Goal: Transaction & Acquisition: Purchase product/service

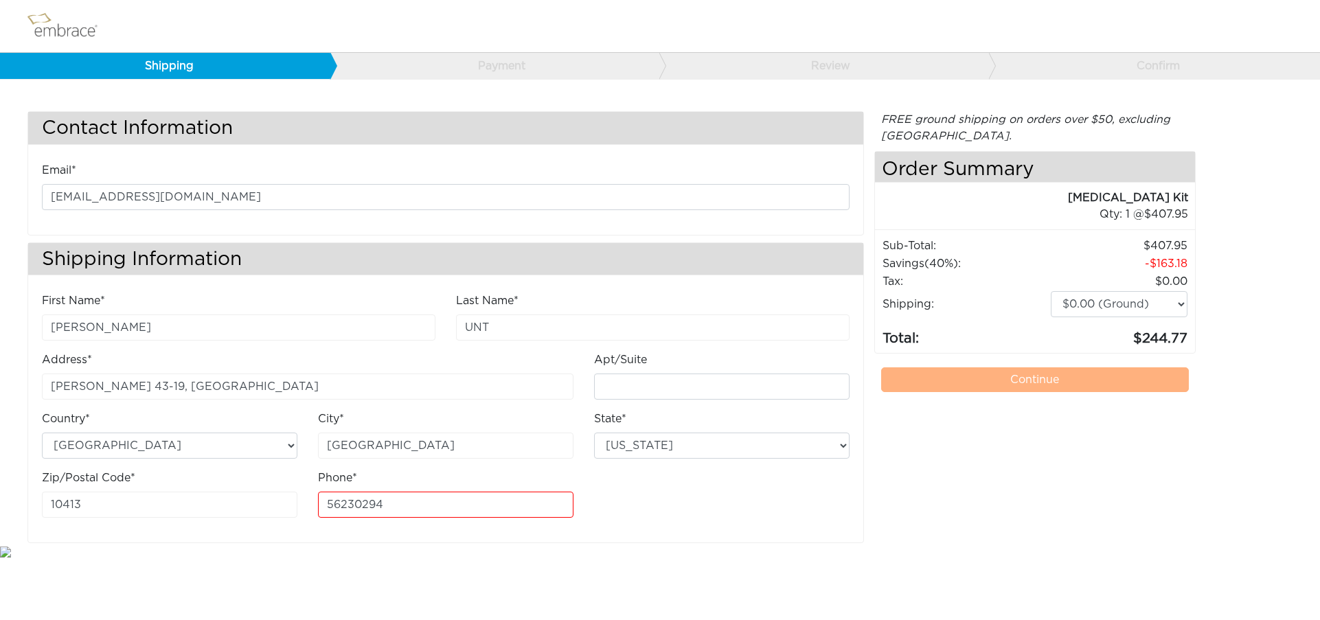
click at [1278, 153] on div "Contact Information Email* [EMAIL_ADDRESS][DOMAIN_NAME] Shipping Information Fi…" at bounding box center [660, 327] width 1286 height 432
drag, startPoint x: 401, startPoint y: 506, endPoint x: 316, endPoint y: 499, distance: 85.5
click at [315, 499] on div "Phone* 56230294" at bounding box center [446, 499] width 276 height 59
drag, startPoint x: 353, startPoint y: 444, endPoint x: 313, endPoint y: 444, distance: 40.5
click at [314, 444] on div "City* [GEOGRAPHIC_DATA]" at bounding box center [446, 440] width 276 height 59
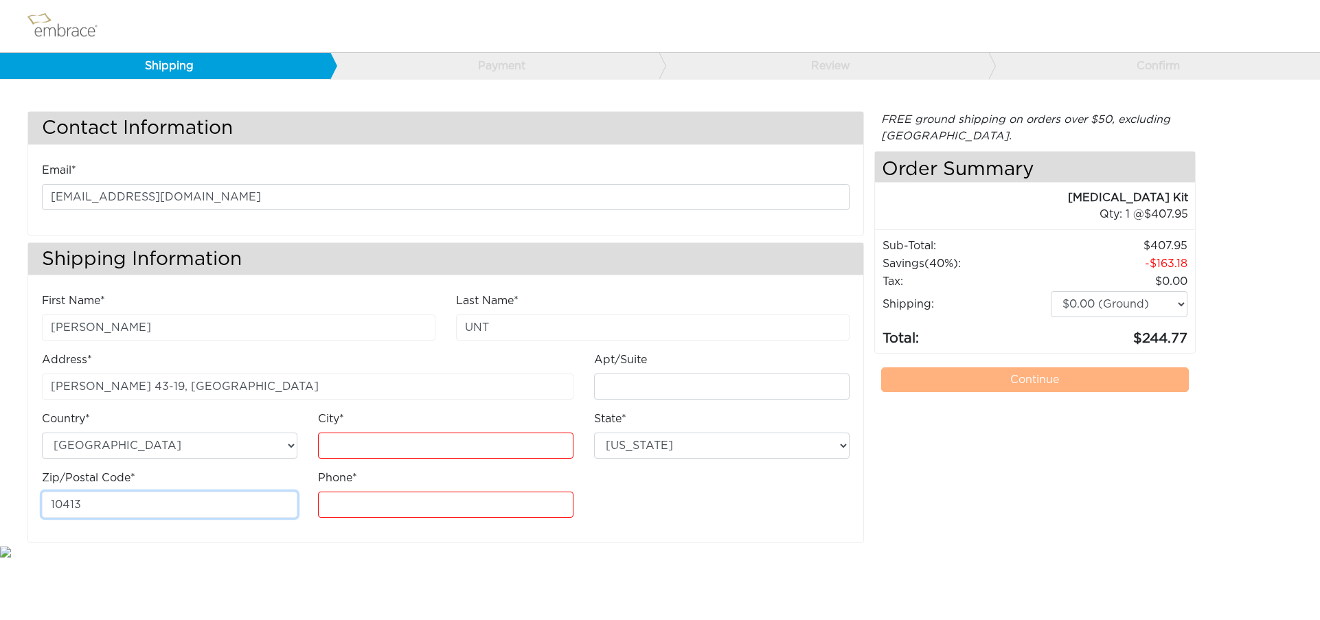
drag, startPoint x: 97, startPoint y: 508, endPoint x: 36, endPoint y: 499, distance: 61.0
click at [33, 500] on div "Zip/Postal Code* 10413" at bounding box center [170, 499] width 276 height 59
drag, startPoint x: 167, startPoint y: 385, endPoint x: 58, endPoint y: 343, distance: 117.0
click at [0, 378] on div "Contact Information Email* [EMAIL_ADDRESS][DOMAIN_NAME] Shipping Information Fi…" at bounding box center [660, 298] width 1320 height 490
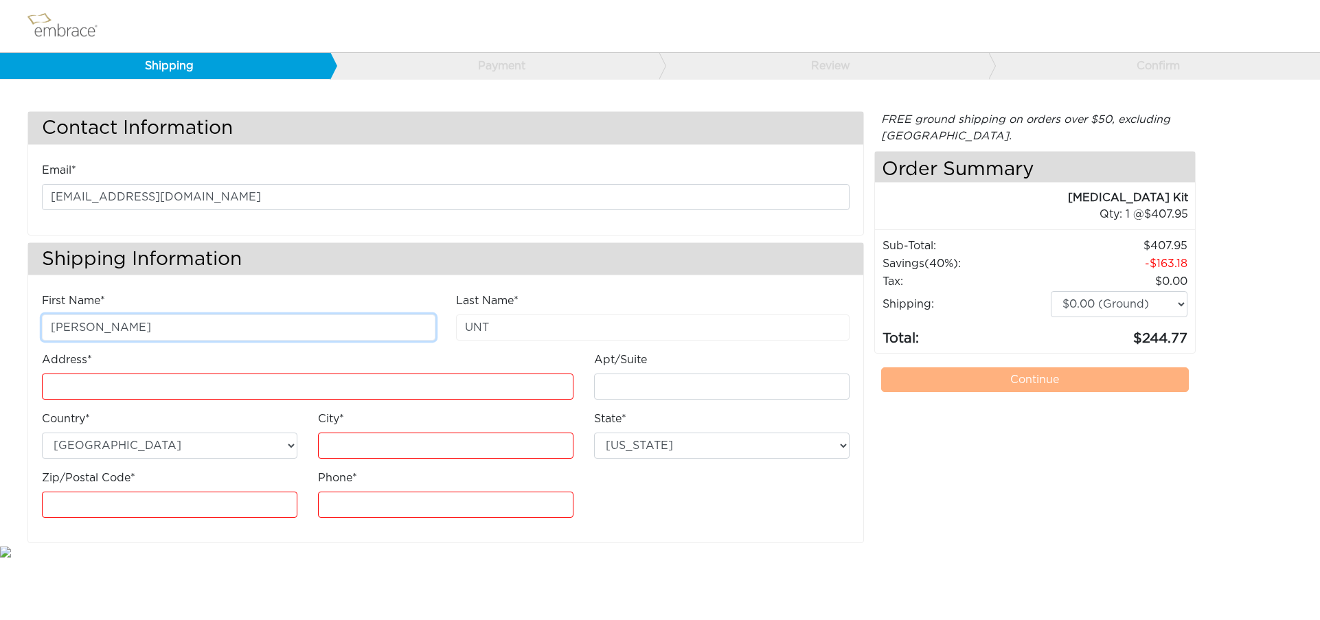
drag, startPoint x: 89, startPoint y: 326, endPoint x: 25, endPoint y: 325, distance: 63.2
click at [14, 325] on div "Contact Information Email* [EMAIL_ADDRESS][DOMAIN_NAME] Shipping Information Fi…" at bounding box center [660, 298] width 1320 height 490
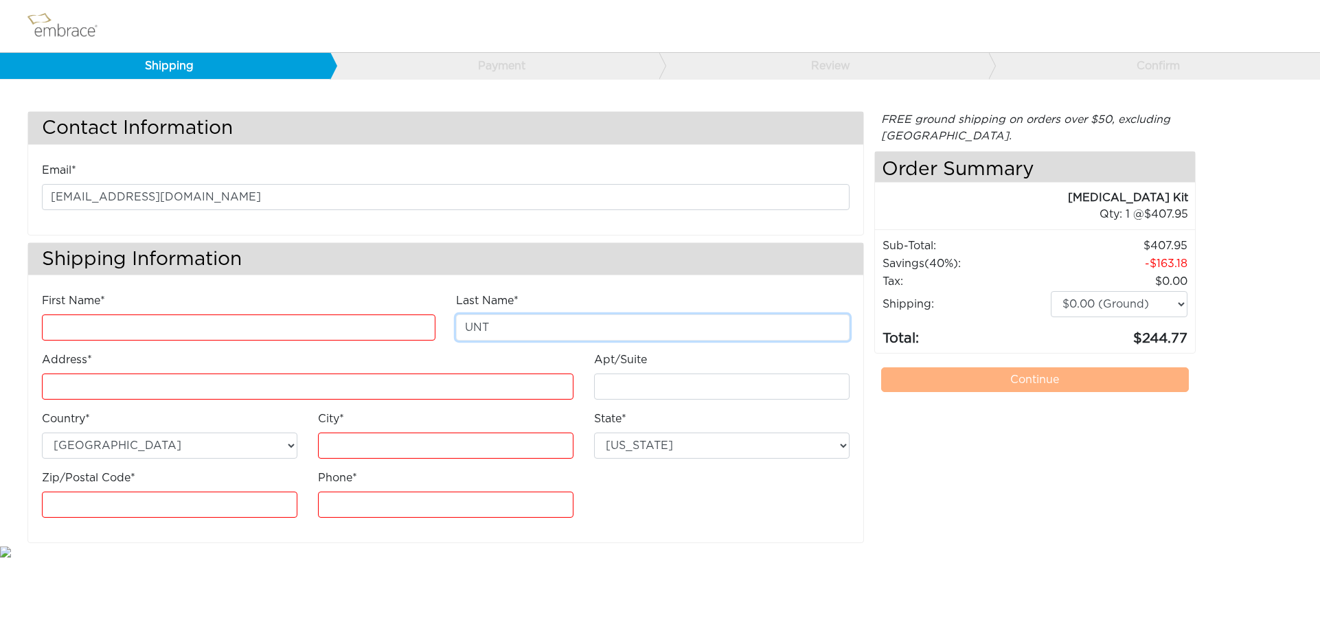
drag, startPoint x: 534, startPoint y: 331, endPoint x: 463, endPoint y: 325, distance: 71.0
click at [463, 325] on input "UNT" at bounding box center [653, 328] width 394 height 26
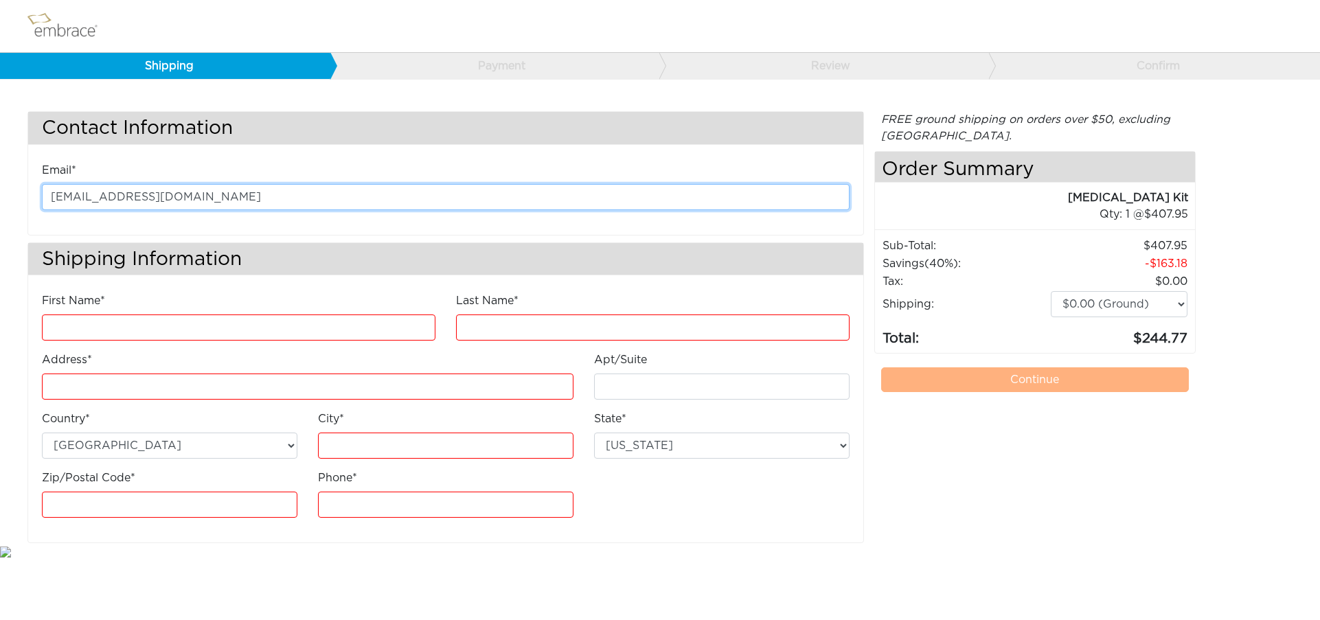
drag, startPoint x: 191, startPoint y: 190, endPoint x: 34, endPoint y: 188, distance: 157.3
click at [34, 188] on div "Email* [EMAIL_ADDRESS][DOMAIN_NAME]" at bounding box center [446, 191] width 828 height 59
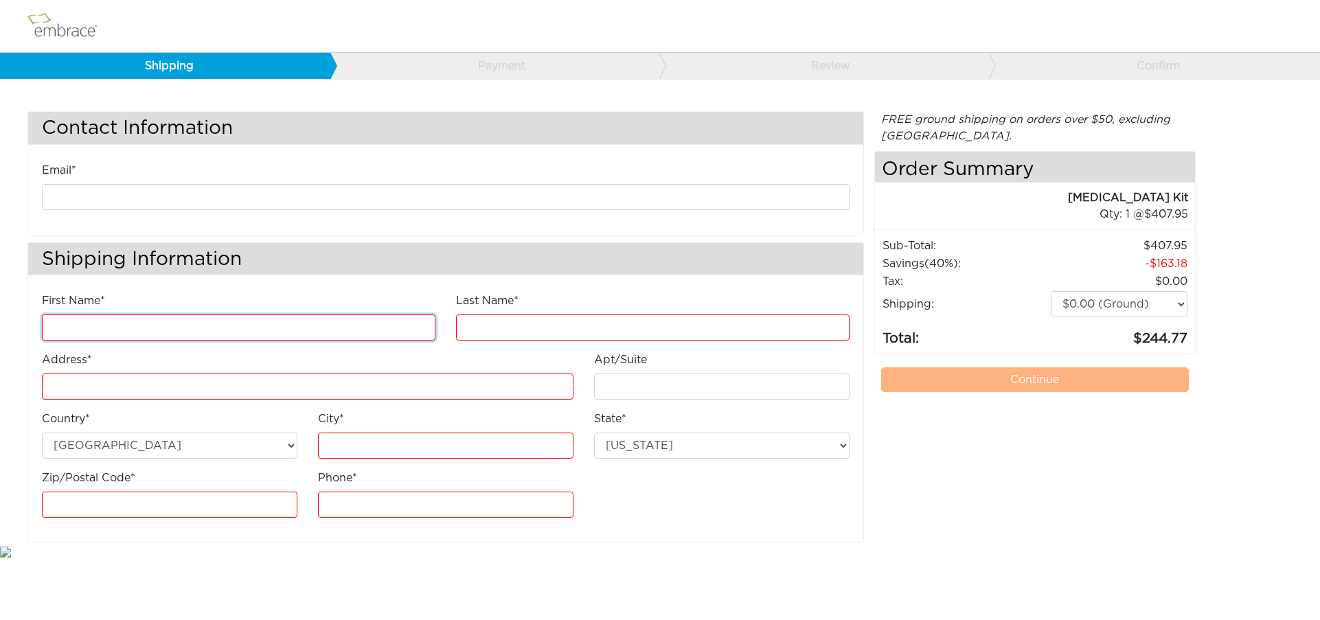
click at [221, 324] on input "First Name*" at bounding box center [239, 328] width 394 height 26
paste input "Keyu-[PERSON_NAME]"
drag, startPoint x: 148, startPoint y: 322, endPoint x: 111, endPoint y: 326, distance: 37.3
click at [111, 326] on input "Keyu-[PERSON_NAME]" at bounding box center [239, 328] width 394 height 26
type input "Keyu-[PERSON_NAME]"
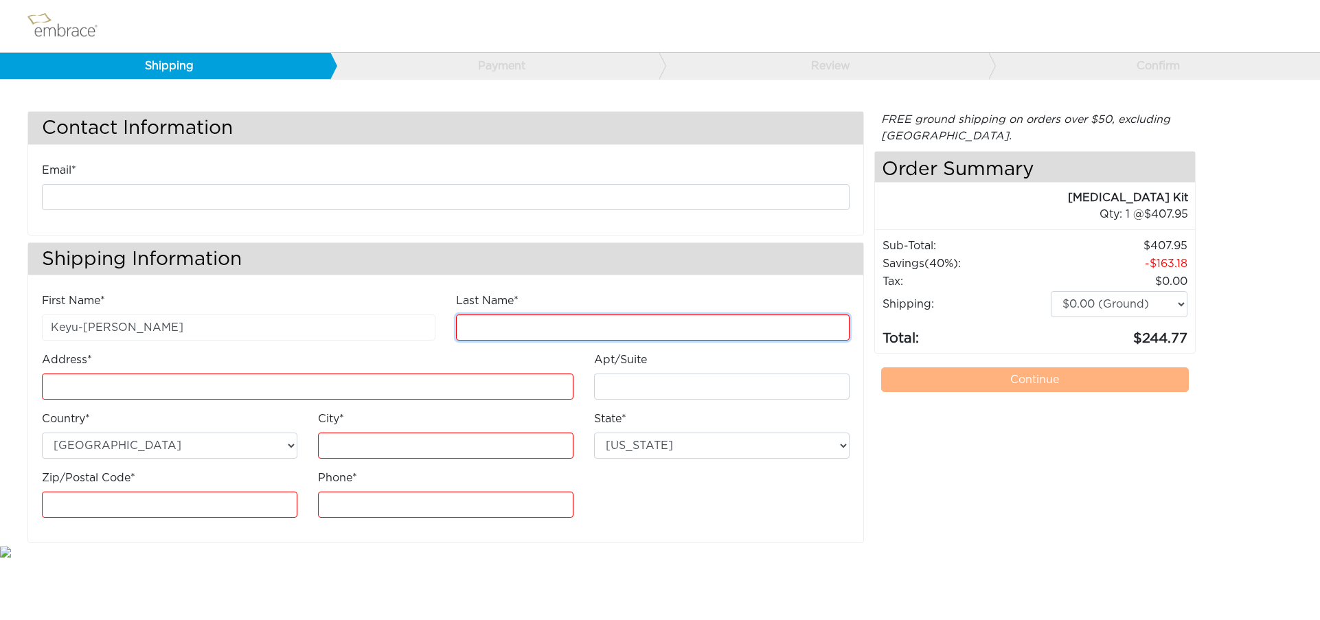
click at [510, 328] on input "Last Name*" at bounding box center [653, 328] width 394 height 26
paste input "[PERSON_NAME]"
type input "[PERSON_NAME]"
click at [155, 387] on input "Address*" at bounding box center [308, 387] width 532 height 26
paste input "[STREET_ADDRESS]"
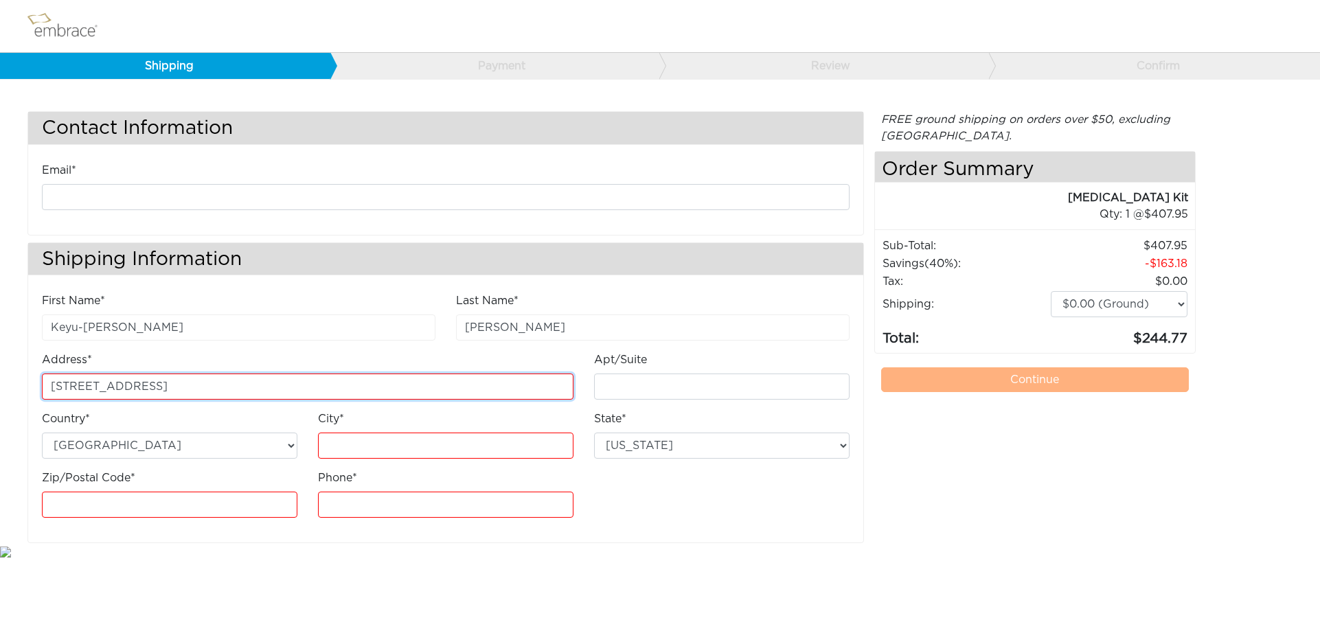
type input "[STREET_ADDRESS]"
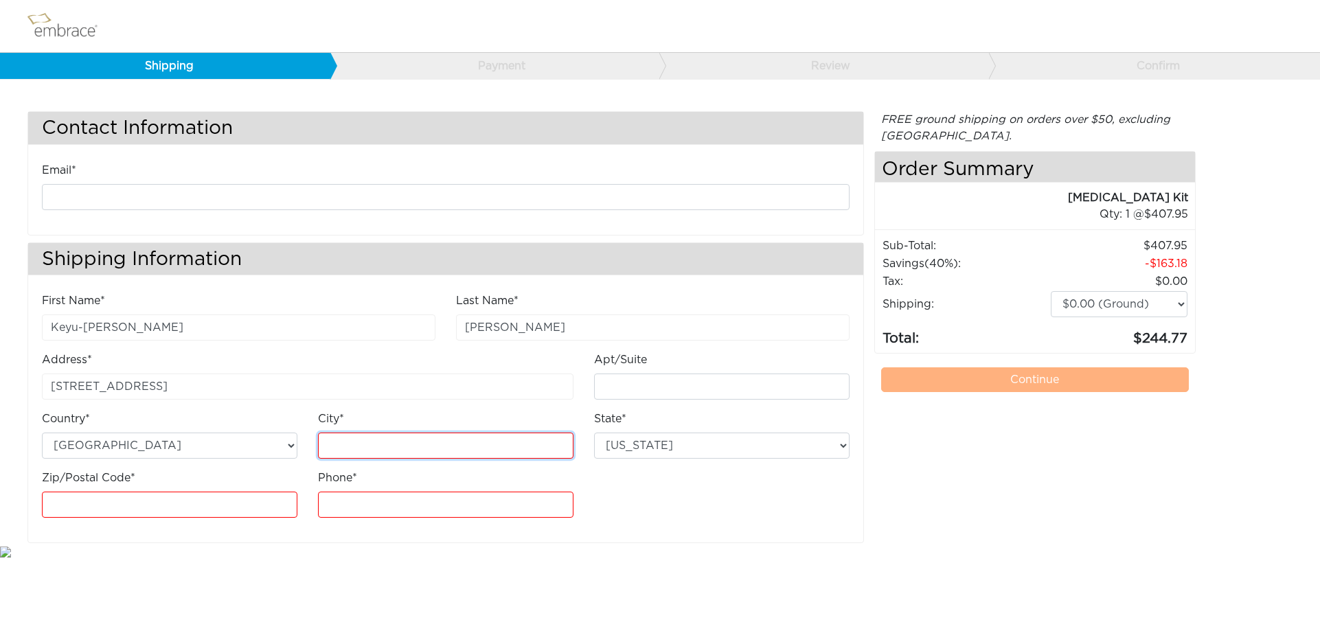
click at [462, 450] on input "City*" at bounding box center [446, 446] width 256 height 26
paste input "[GEOGRAPHIC_DATA]"
type input "[GEOGRAPHIC_DATA]"
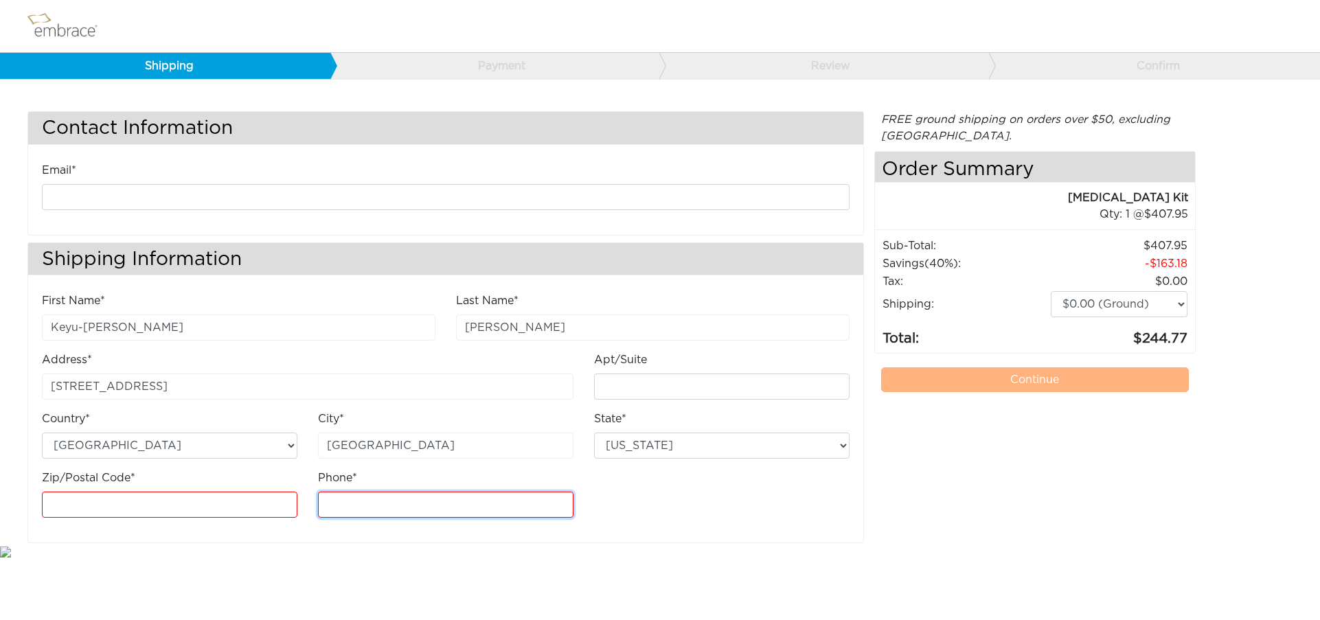
click at [354, 507] on input "Phone*" at bounding box center [446, 505] width 256 height 26
click at [440, 507] on input "Phone*" at bounding box center [446, 505] width 256 height 26
type input "1"
click at [455, 504] on input "Phone*" at bounding box center [446, 505] width 256 height 26
click at [452, 545] on body "Shipping Payment Review Confirm Contact Information Email* Shipping Information…" at bounding box center [660, 280] width 1320 height 560
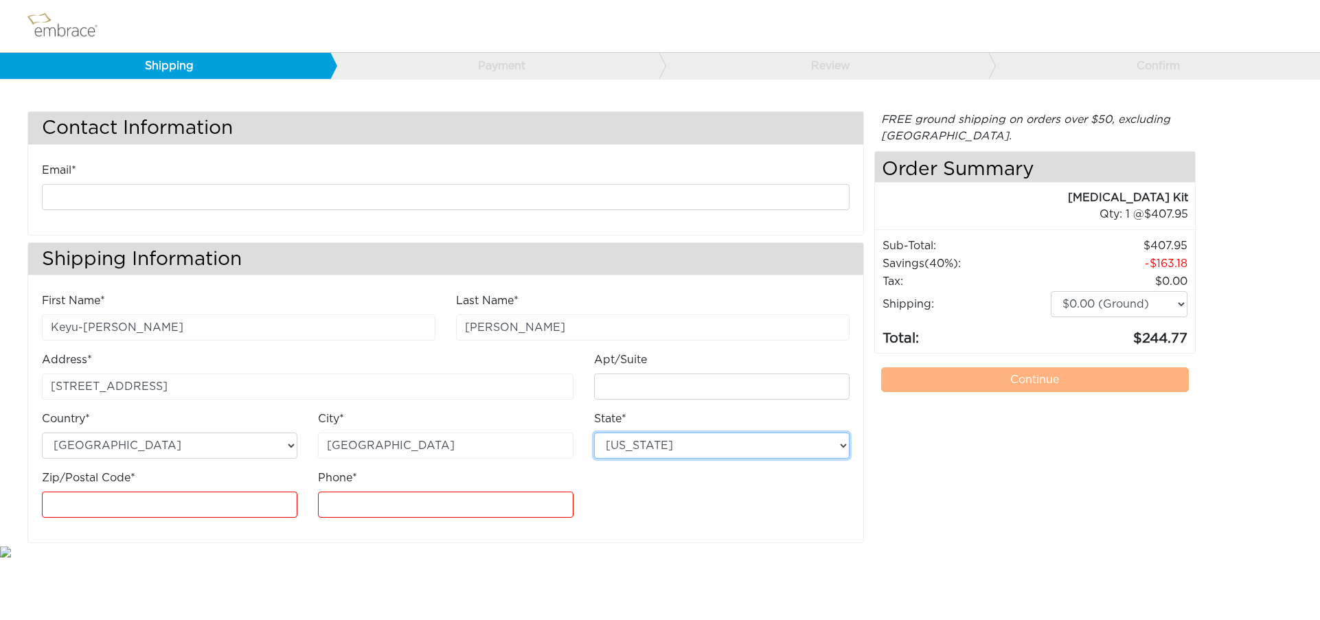
click at [670, 446] on select "[US_STATE] [US_STATE] [US_STATE] [US_STATE] [US_STATE] [US_STATE] [US_STATE] [U…" at bounding box center [722, 446] width 256 height 26
select select "NC"
click at [594, 433] on select "[US_STATE] [US_STATE] [US_STATE] [US_STATE] [US_STATE] [US_STATE] [US_STATE] [U…" at bounding box center [722, 446] width 256 height 26
click at [431, 549] on body "Shipping Payment Review Confirm Contact Information Email* Shipping Information…" at bounding box center [660, 280] width 1320 height 560
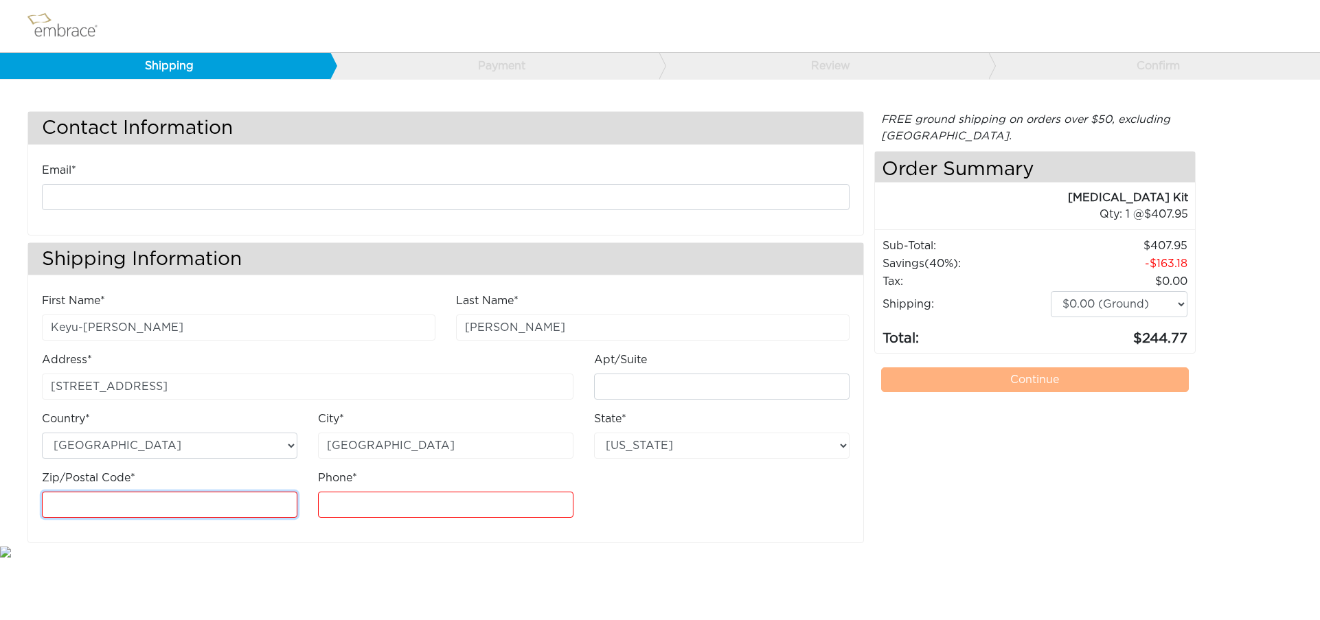
click at [187, 509] on input "Zip/Postal Code*" at bounding box center [170, 505] width 256 height 26
click at [174, 511] on input "Zip/Postal Code*" at bounding box center [170, 505] width 256 height 26
type input "27310"
drag, startPoint x: 455, startPoint y: 446, endPoint x: 390, endPoint y: 443, distance: 64.6
click at [390, 443] on input "[GEOGRAPHIC_DATA]" at bounding box center [446, 446] width 256 height 26
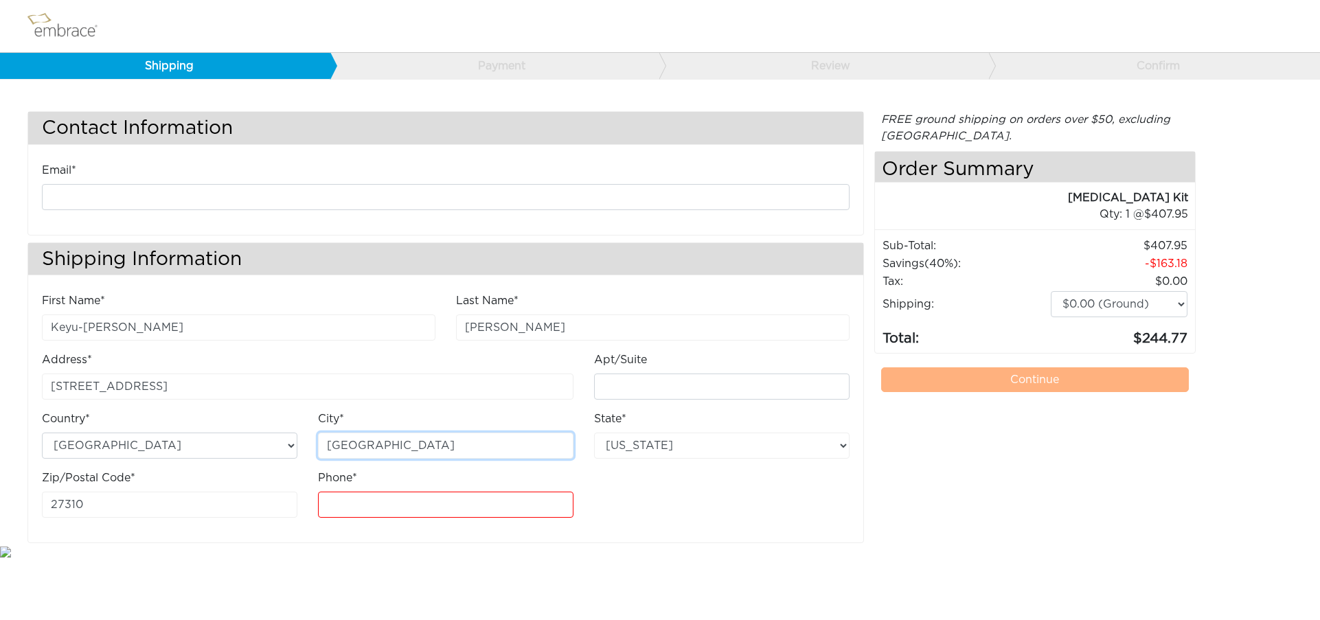
type input "[GEOGRAPHIC_DATA]"
click at [414, 550] on body "Shipping Payment Review Confirm Contact Information Email* Shipping Information…" at bounding box center [660, 280] width 1320 height 560
click at [376, 499] on input "Phone*" at bounding box center [446, 505] width 256 height 26
click at [327, 504] on input "5012869" at bounding box center [446, 505] width 256 height 26
type input "3365012869"
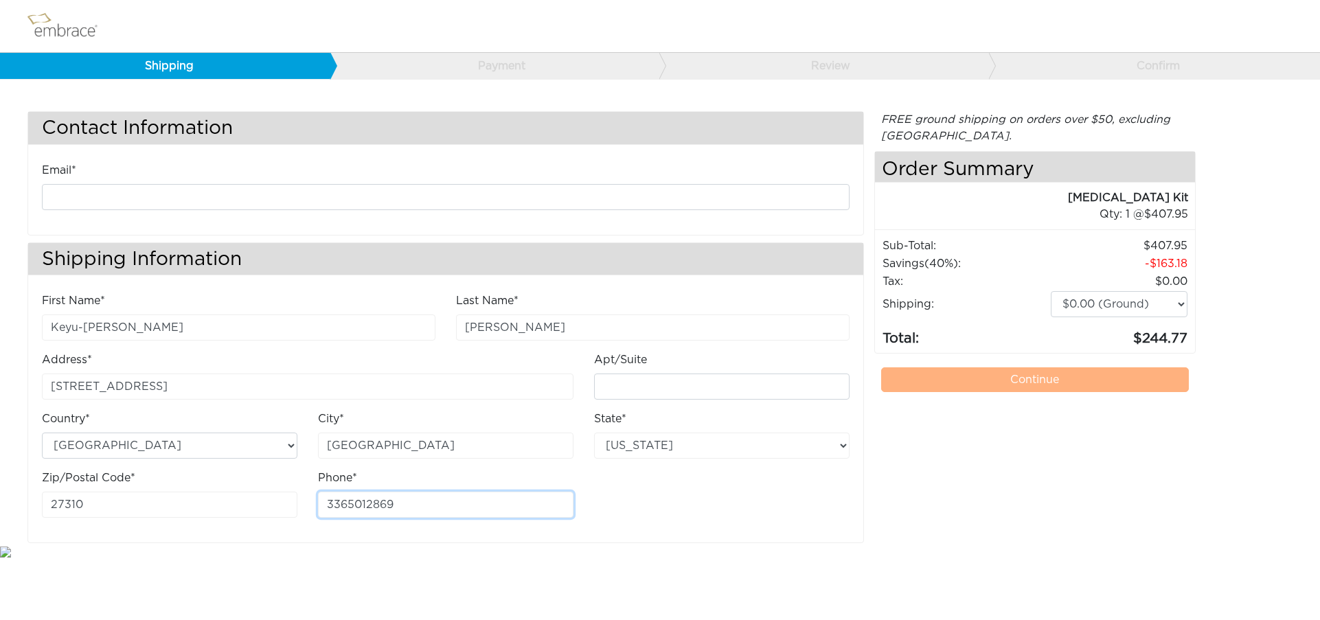
click at [328, 506] on input "3365012869" at bounding box center [446, 505] width 256 height 26
click at [329, 542] on div "First Name* Keyu-[PERSON_NAME] Last Name* [PERSON_NAME] Address* [STREET_ADDRES…" at bounding box center [445, 418] width 835 height 250
click at [328, 508] on input "3365012869" at bounding box center [446, 505] width 256 height 26
click at [337, 549] on body "Shipping Payment Review Confirm Contact Information Email* Shipping Information…" at bounding box center [660, 280] width 1320 height 560
click at [378, 506] on input "3365012869" at bounding box center [446, 505] width 256 height 26
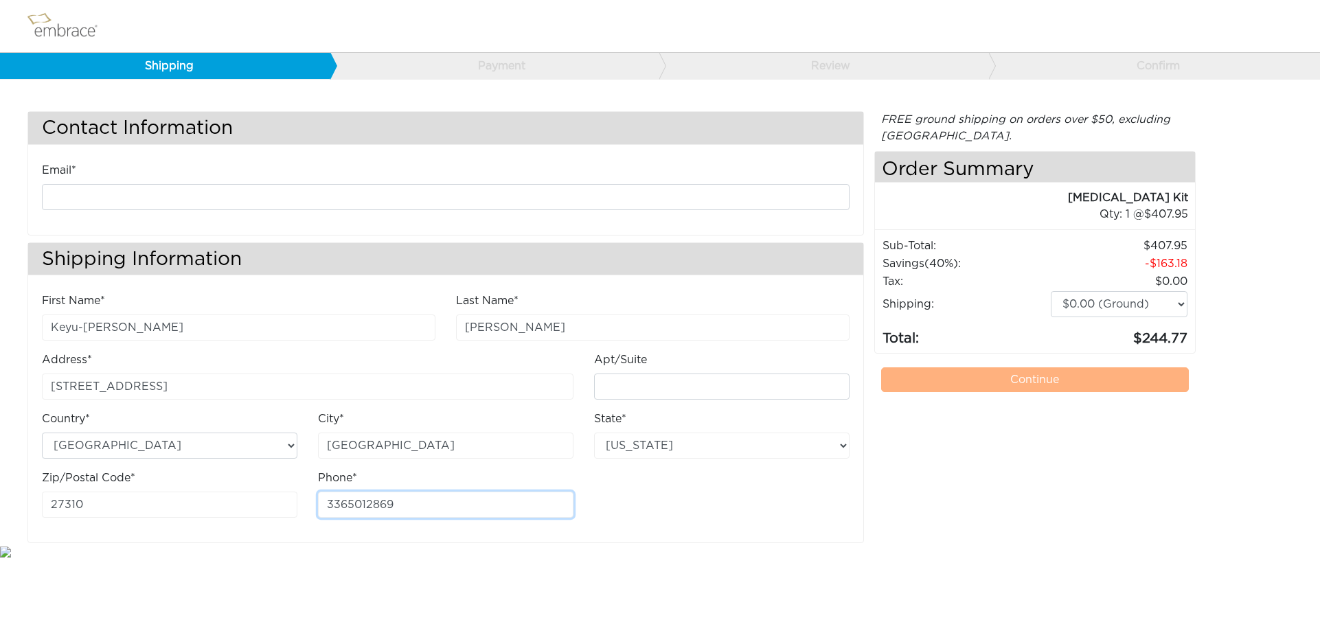
click at [402, 505] on input "3365012869" at bounding box center [446, 505] width 256 height 26
click at [378, 560] on html "Shipping Payment Review Confirm Contact Information Email* Shipping Information…" at bounding box center [660, 280] width 1320 height 560
click at [1163, 304] on select "$0.00 (Ground) $15.00 (Express Saver) $20.00 (Two Day) $30.00 (Overnight)" at bounding box center [1119, 304] width 137 height 26
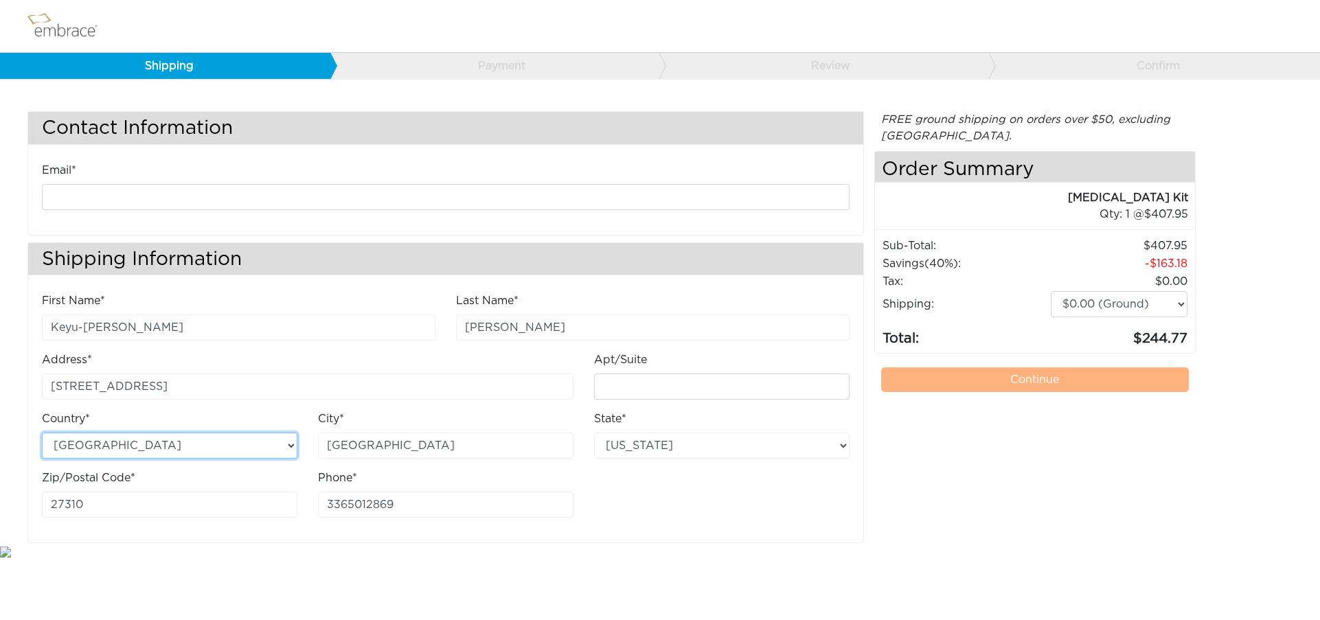
click at [269, 445] on select "[GEOGRAPHIC_DATA] [GEOGRAPHIC_DATA]" at bounding box center [170, 446] width 256 height 26
click at [1138, 301] on select "$0.00 (Ground) $15.00 (Express Saver) $20.00 (Two Day) $30.00 (Overnight)" at bounding box center [1119, 304] width 137 height 26
click at [1051, 291] on select "$0.00 (Ground) $15.00 (Express Saver) $20.00 (Two Day) $30.00 (Overnight)" at bounding box center [1119, 304] width 137 height 26
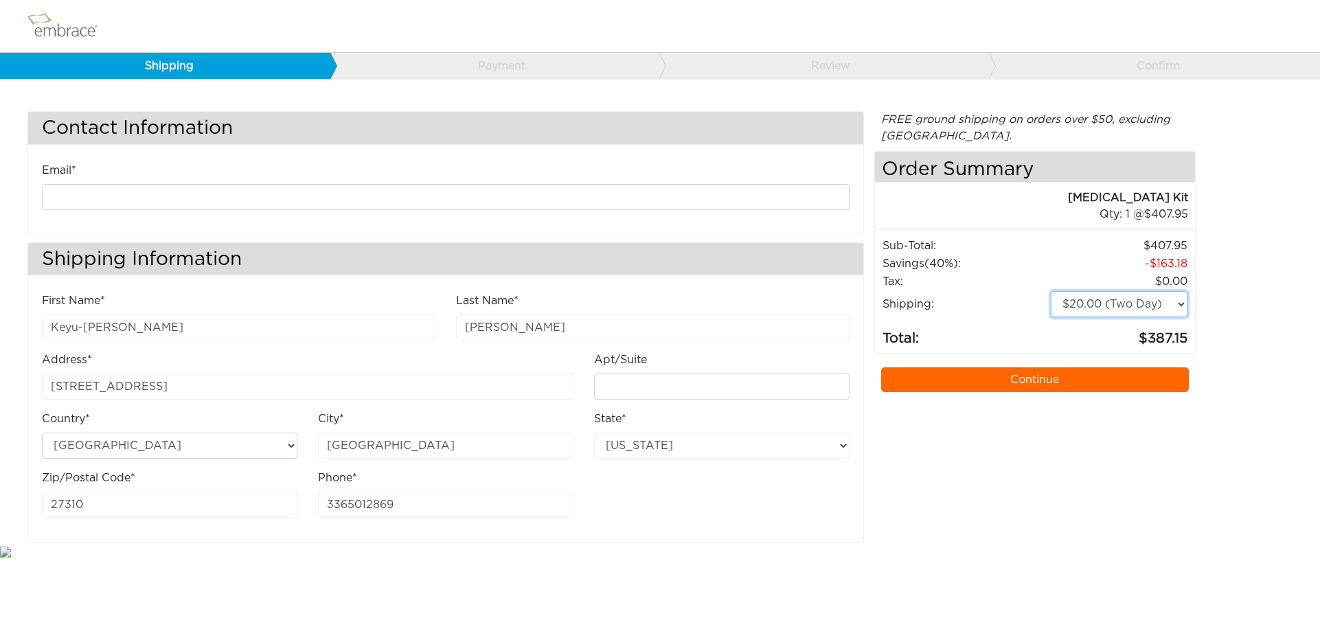
click at [1179, 302] on select "$0.00 (Ground) $15.00 (Express Saver) $20.00 (Two Day) $30.00 (Overnight)" at bounding box center [1119, 304] width 137 height 26
select select "1"
click at [1051, 291] on select "$0.00 (Ground) $15.00 (Express Saver) $20.00 (Two Day) $30.00 (Overnight)" at bounding box center [1119, 304] width 137 height 26
click at [1232, 288] on div "Contact Information Email* Shipping Information First Name* Keyu-[PERSON_NAME] …" at bounding box center [660, 327] width 1286 height 432
click at [1240, 283] on div "Contact Information Email* Shipping Information First Name* Keyu-[PERSON_NAME] …" at bounding box center [660, 327] width 1286 height 432
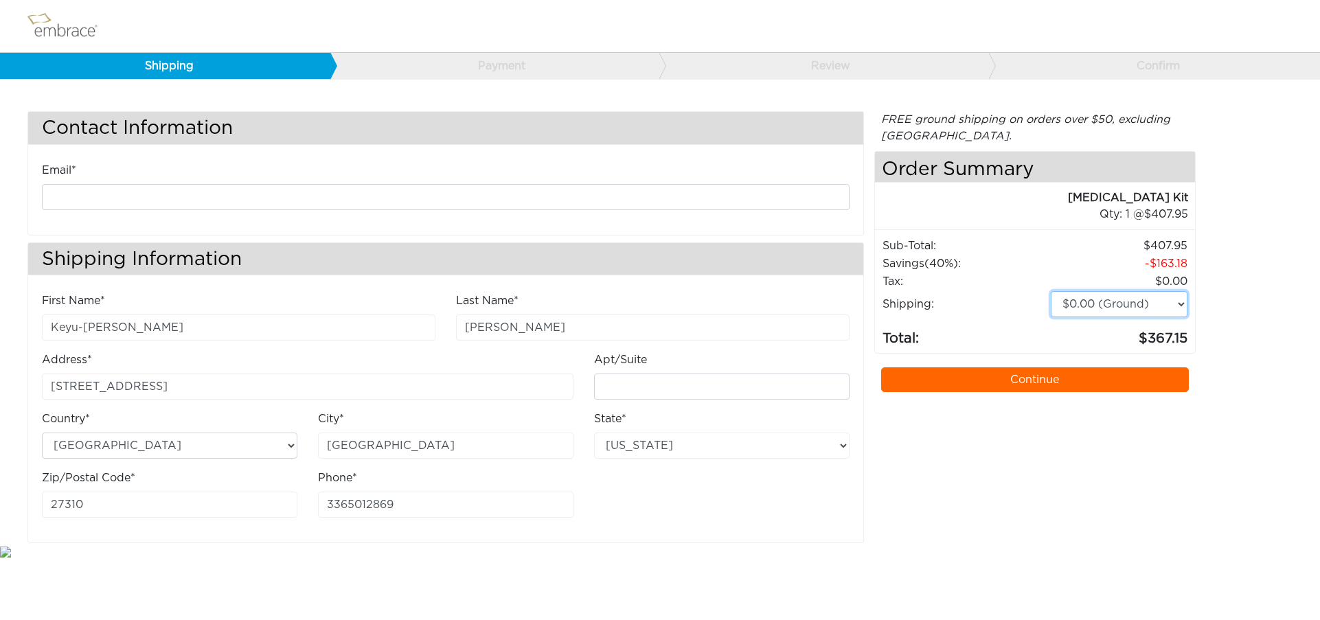
click at [1179, 307] on select "$0.00 (Ground) $15.00 (Express Saver) $20.00 (Two Day) $30.00 (Overnight)" at bounding box center [1119, 304] width 137 height 26
click at [542, 172] on body "Shipping Payment Review Confirm Contact Information Email* Shipping Information…" at bounding box center [660, 280] width 1320 height 560
click at [613, 99] on div "Contact Information Email* Shipping Information First Name* Keyu-[PERSON_NAME] …" at bounding box center [660, 298] width 1320 height 490
click at [253, 444] on select "[GEOGRAPHIC_DATA] [GEOGRAPHIC_DATA]" at bounding box center [170, 446] width 256 height 26
click at [42, 433] on select "[GEOGRAPHIC_DATA] [GEOGRAPHIC_DATA]" at bounding box center [170, 446] width 256 height 26
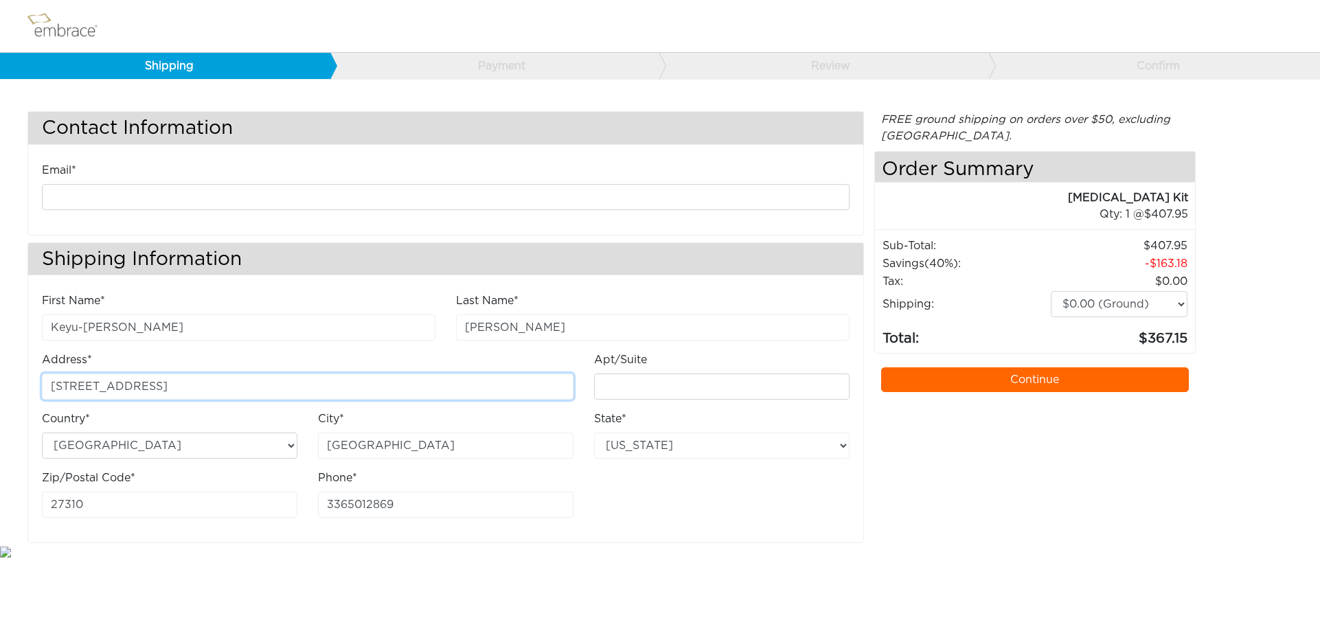
click at [295, 378] on input "[STREET_ADDRESS]" at bounding box center [308, 387] width 532 height 26
click at [1144, 302] on select "$0.00 (Ground) $15.00 (Express Saver) $20.00 (Two Day) $30.00 (Overnight)" at bounding box center [1119, 304] width 137 height 26
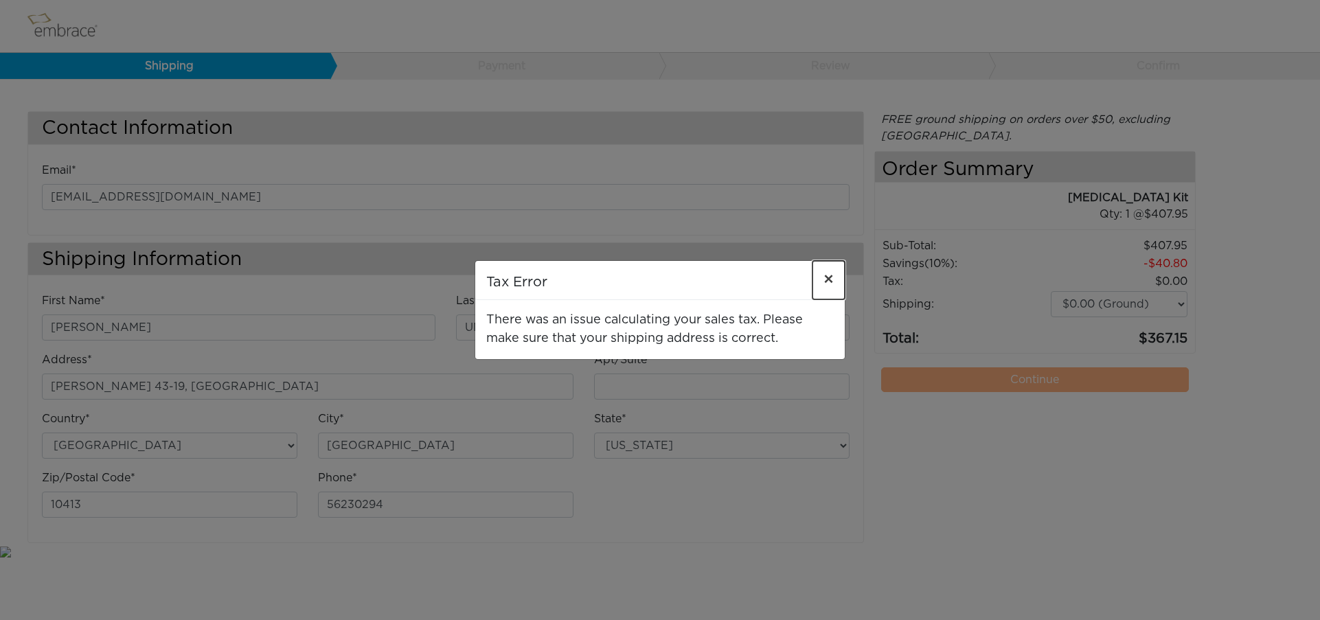
click at [830, 274] on span "×" at bounding box center [829, 280] width 10 height 16
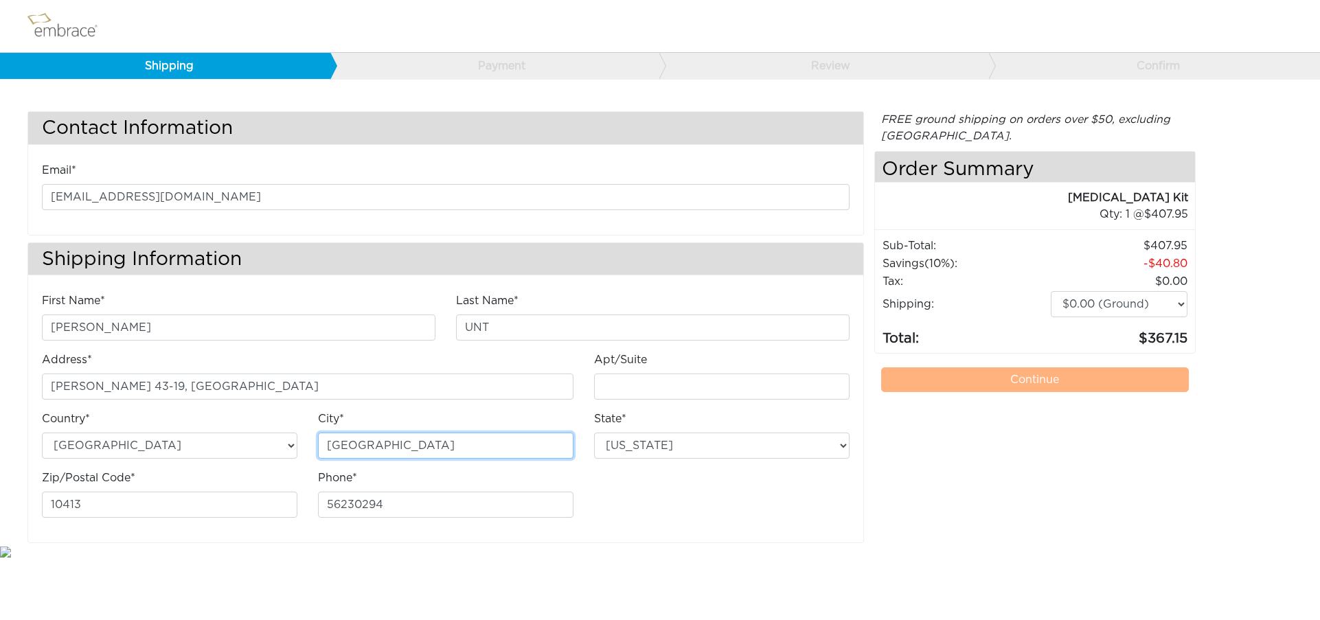
click at [409, 451] on input "Tallinn" at bounding box center [446, 446] width 256 height 26
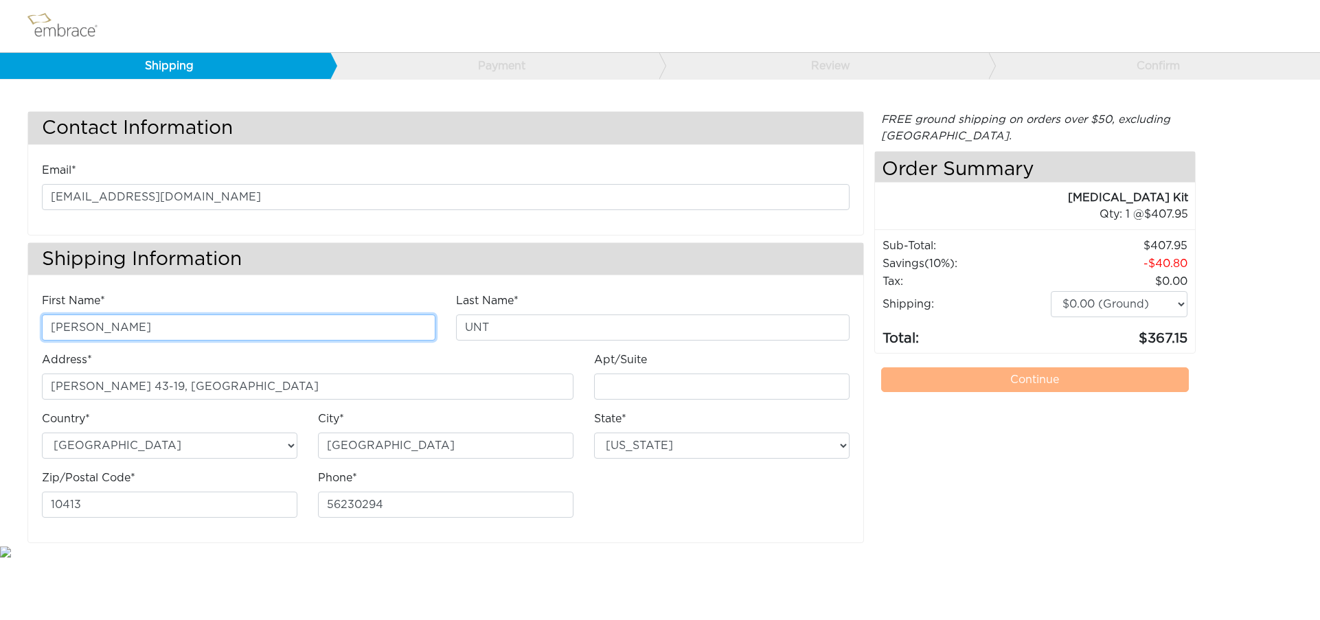
drag, startPoint x: 150, startPoint y: 326, endPoint x: 37, endPoint y: 327, distance: 112.7
click at [37, 327] on div "First Name* DIANA" at bounding box center [239, 322] width 414 height 59
paste input "Keyu-Katre Kay 8114 Chestershire Road O"
drag, startPoint x: 286, startPoint y: 326, endPoint x: 112, endPoint y: 328, distance: 173.8
click at [112, 328] on input "Keyu-Katre Kay 8114 Chestershire Road O" at bounding box center [239, 328] width 394 height 26
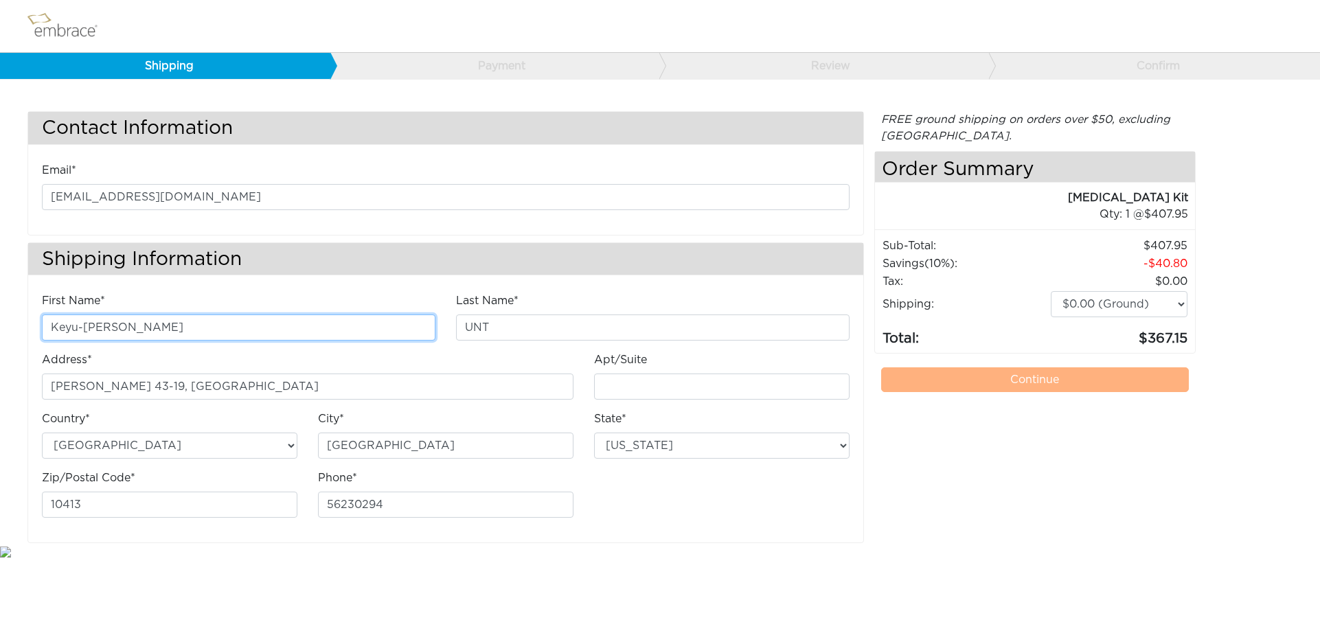
type input "Keyu-Katre"
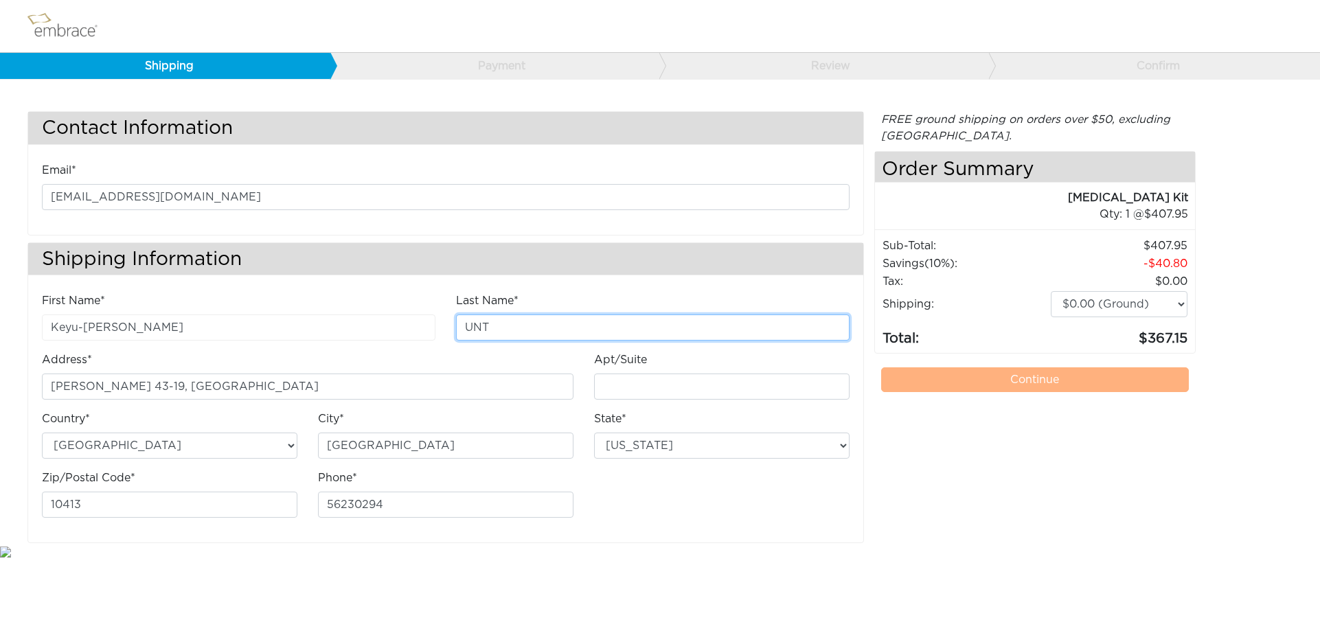
drag, startPoint x: 488, startPoint y: 324, endPoint x: 451, endPoint y: 327, distance: 37.2
click at [452, 327] on div "Last Name* UNT" at bounding box center [653, 322] width 414 height 59
click at [530, 330] on input "Ka" at bounding box center [653, 328] width 394 height 26
type input "[PERSON_NAME]"
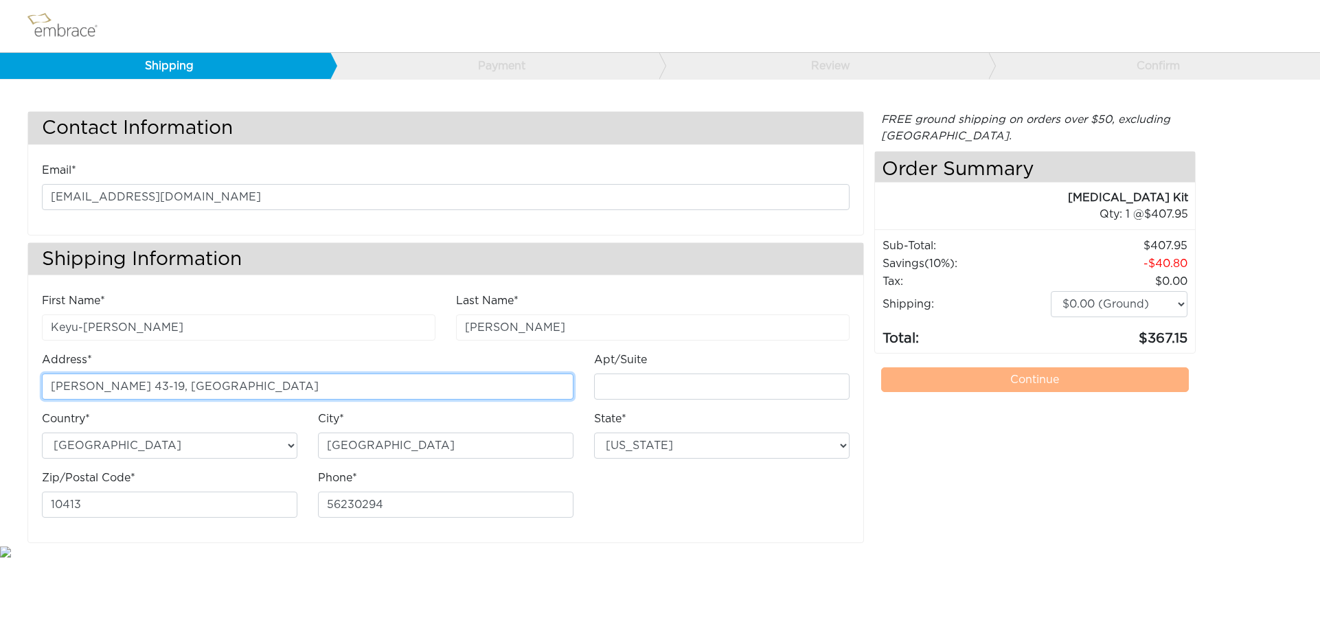
click at [203, 392] on input "[PERSON_NAME] 43-19, [GEOGRAPHIC_DATA]" at bounding box center [308, 387] width 532 height 26
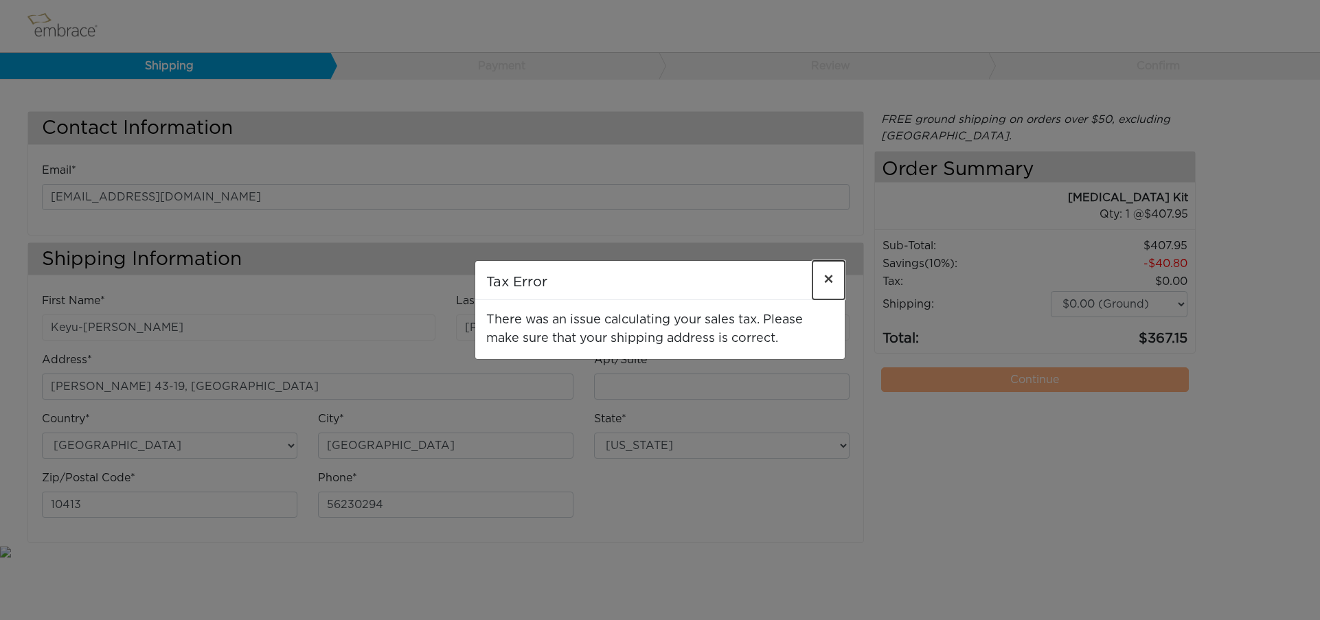
click at [830, 275] on span "×" at bounding box center [829, 280] width 10 height 16
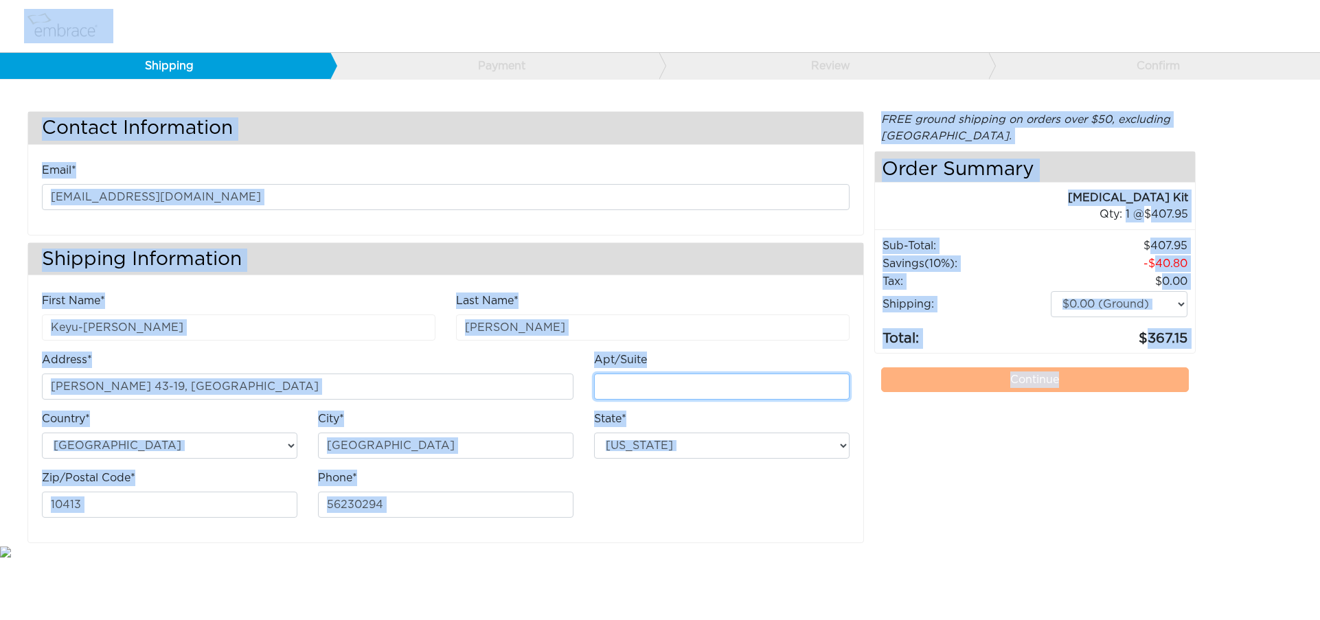
click at [793, 384] on input "Apt/Suite" at bounding box center [722, 387] width 256 height 26
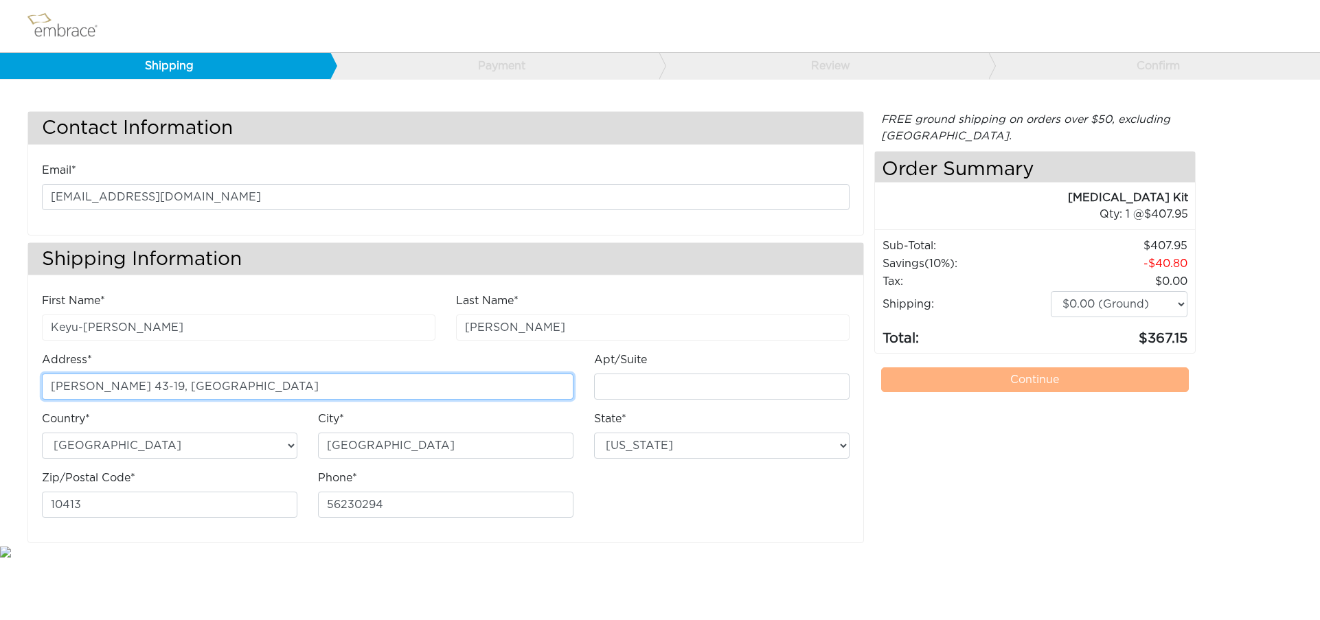
drag, startPoint x: 205, startPoint y: 384, endPoint x: 40, endPoint y: 385, distance: 164.9
click at [35, 382] on div "Address* Vana-Kalamaja 43-19, Tallinn" at bounding box center [308, 381] width 552 height 59
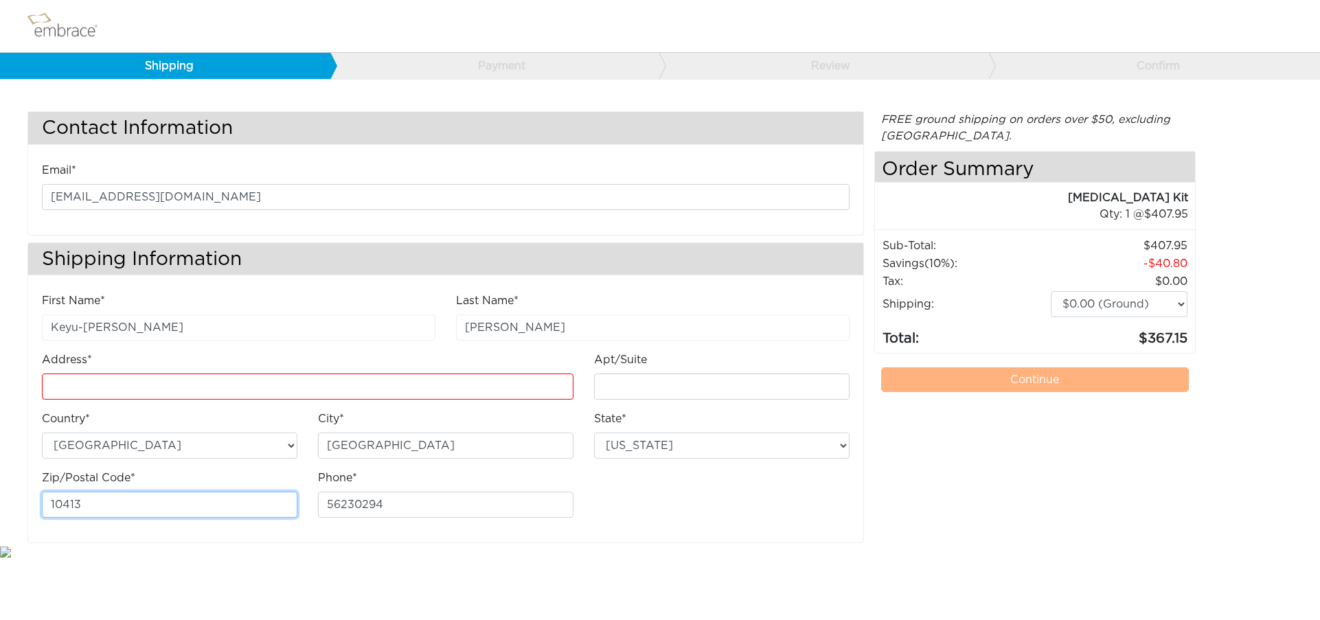
drag, startPoint x: 93, startPoint y: 504, endPoint x: 46, endPoint y: 504, distance: 46.7
click at [29, 506] on div "First Name* Keyu-Katre Last Name* Kay Address*" at bounding box center [445, 418] width 835 height 250
click at [130, 554] on body "Shipping Payment Review Confirm Contact Information Email* dianaunt@gmail.com S…" at bounding box center [660, 280] width 1320 height 560
click at [106, 383] on input "Address*" at bounding box center [308, 387] width 532 height 26
paste input "[STREET_ADDRESS]"
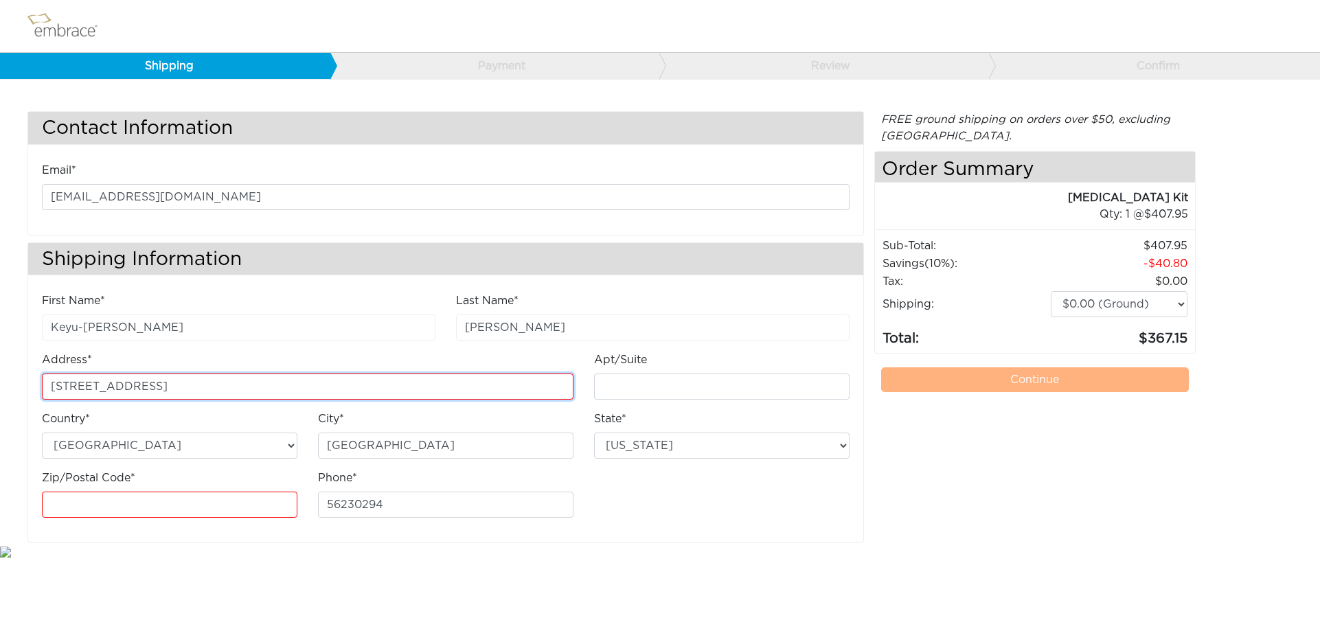
type input "[STREET_ADDRESS]"
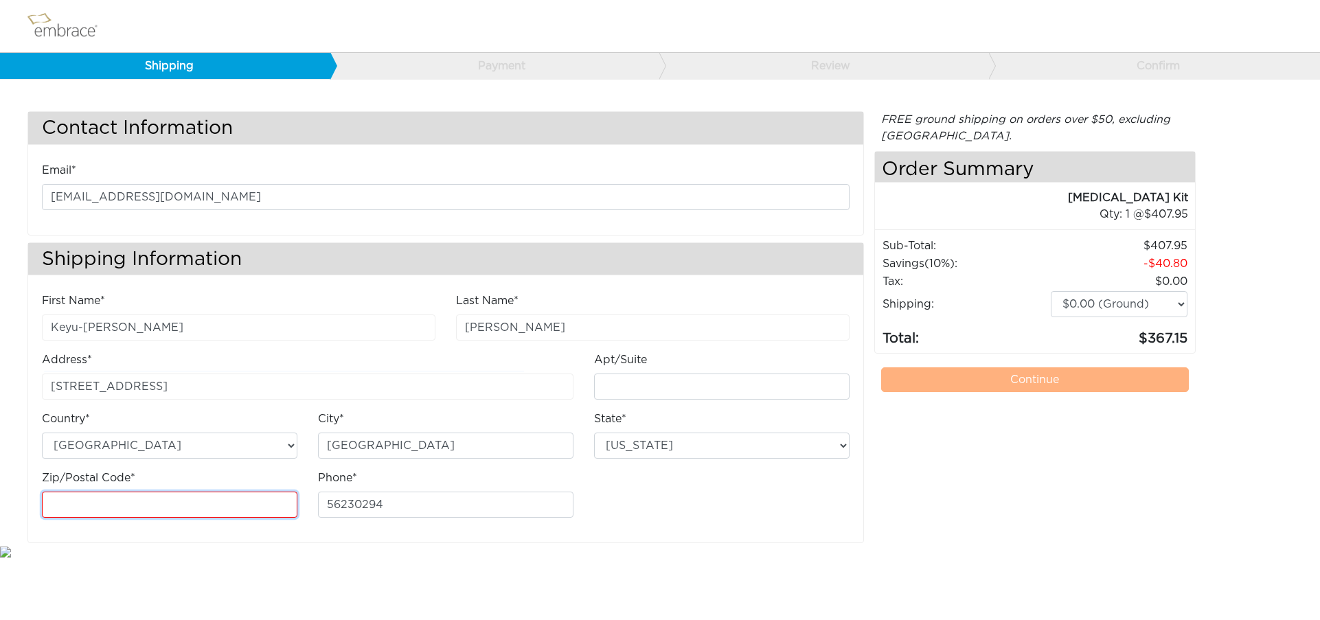
click at [177, 509] on input "Zip/Postal Code*" at bounding box center [170, 505] width 256 height 26
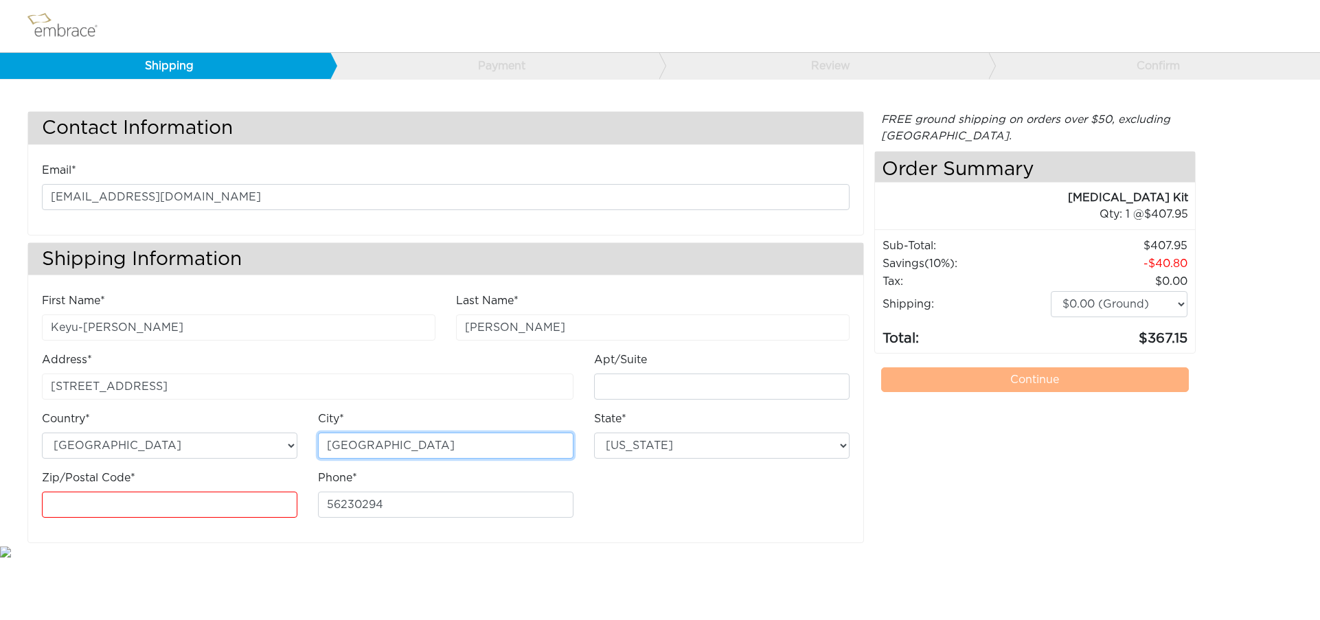
drag, startPoint x: 389, startPoint y: 449, endPoint x: 324, endPoint y: 442, distance: 64.9
click at [324, 442] on input "[GEOGRAPHIC_DATA]" at bounding box center [446, 446] width 256 height 26
paste input "Keyu-Katre Kay 8114 Chestershire Road Oak Ridge NC 27310 United States"
drag, startPoint x: 338, startPoint y: 447, endPoint x: 313, endPoint y: 449, distance: 25.5
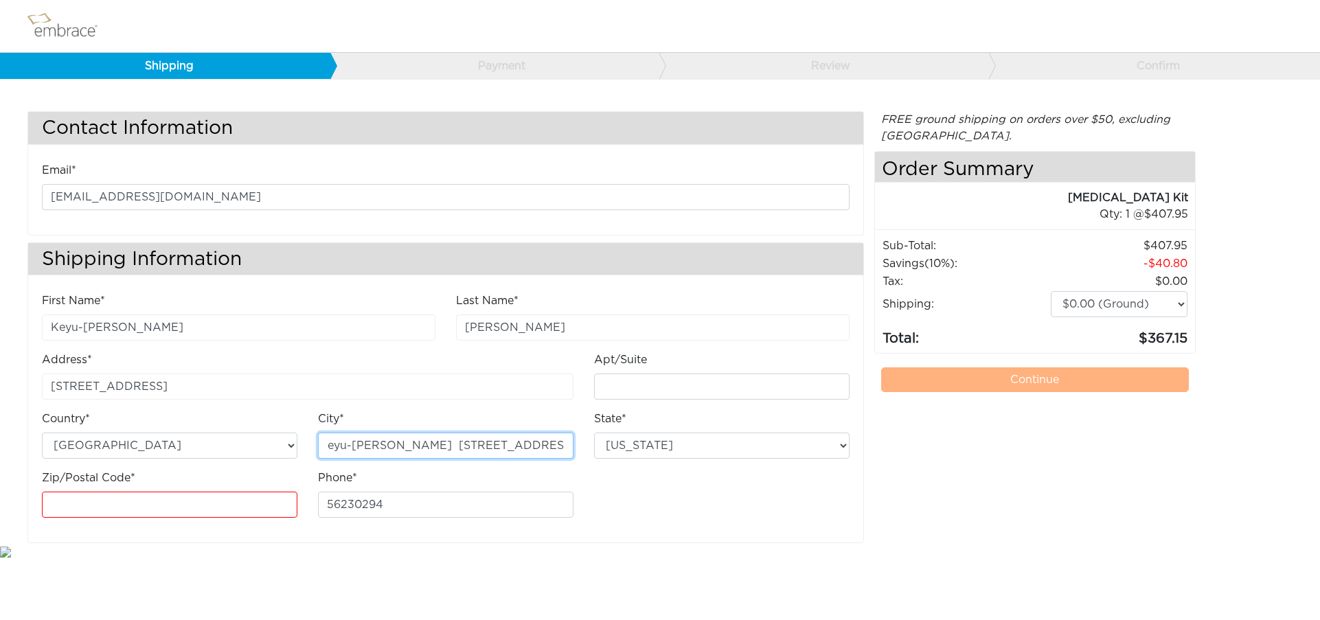
click at [313, 449] on div "City* Keyu-Katre Kay 8114 Chestershire Road Oak Ridge NC 27310 United States" at bounding box center [446, 440] width 276 height 59
click at [443, 453] on input "Keyu-Katre Kay 8114 Chestershire Road Oak Ridge NC 27310 United States" at bounding box center [446, 446] width 256 height 26
drag, startPoint x: 502, startPoint y: 447, endPoint x: 339, endPoint y: 454, distance: 162.9
click at [325, 451] on input "Keyu-Katre Kay 8114 Chestershire Road Oak Ridge NC 27310 United States" at bounding box center [446, 446] width 256 height 26
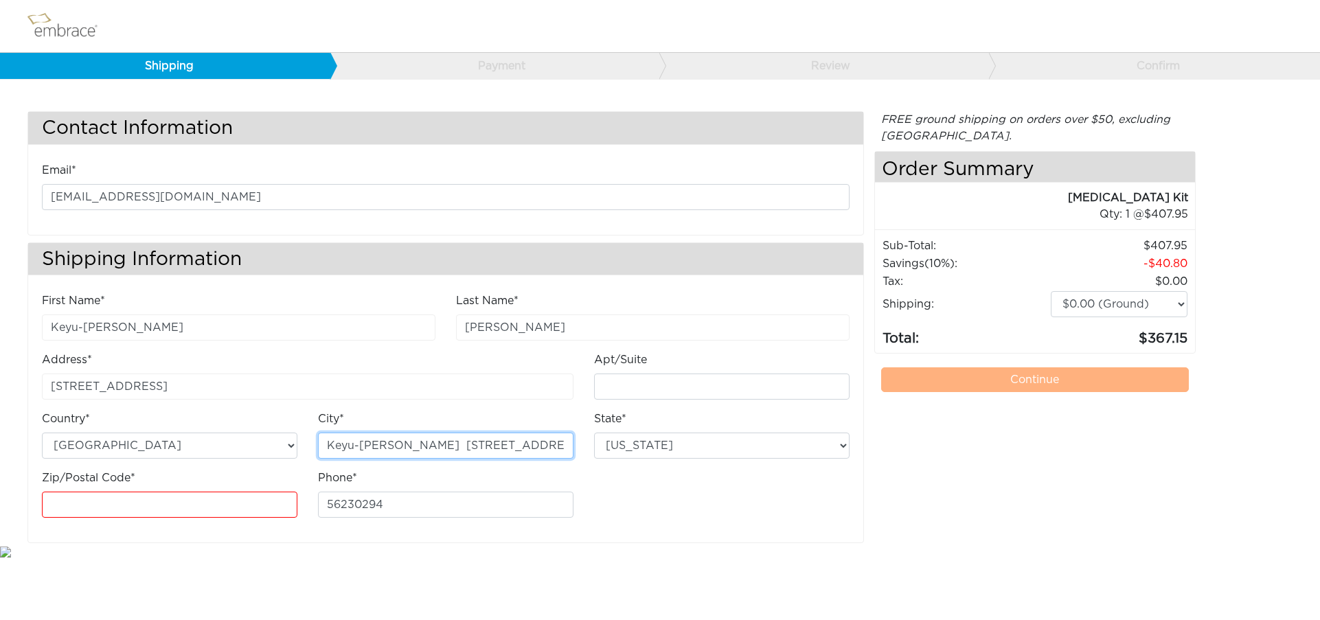
drag, startPoint x: 544, startPoint y: 449, endPoint x: 330, endPoint y: 440, distance: 213.8
click at [310, 439] on div "City* Keyu-Katre Kay 8114 Chestershire Road Oak Ridge NC 27310 United States" at bounding box center [446, 440] width 276 height 59
drag, startPoint x: 530, startPoint y: 448, endPoint x: 385, endPoint y: 451, distance: 145.0
click at [385, 451] on input "Oak Ridge NC 27310 United States" at bounding box center [446, 446] width 256 height 26
type input "[GEOGRAPHIC_DATA]"
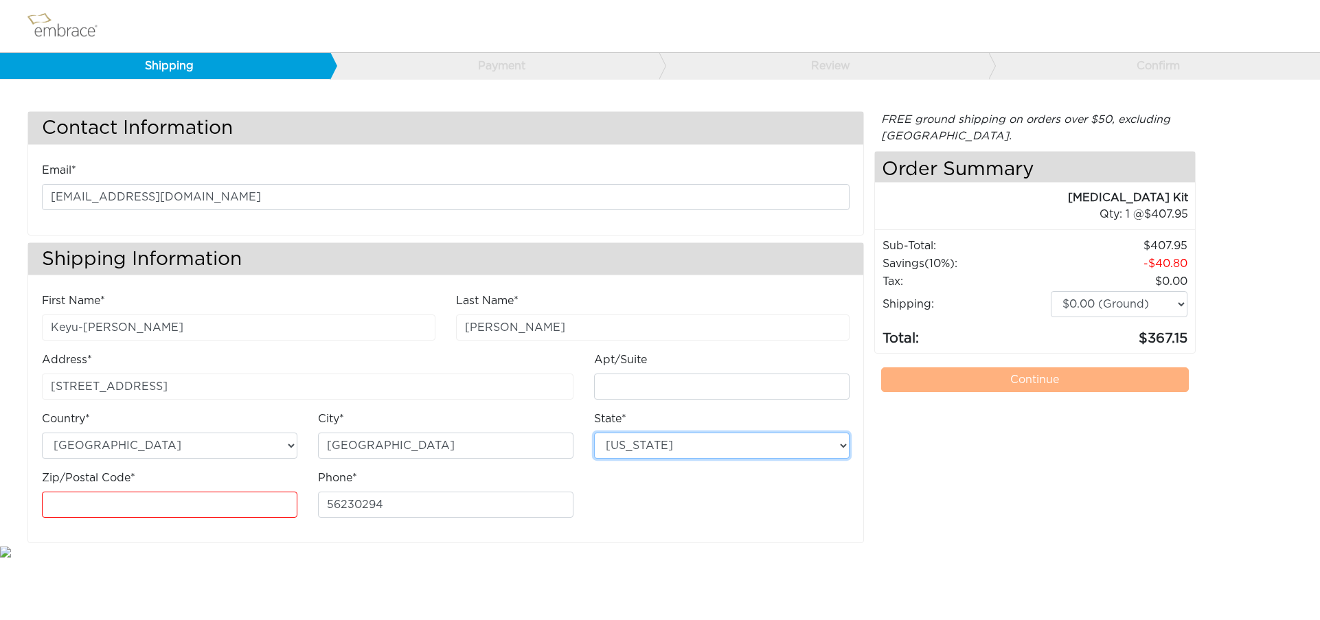
click at [671, 451] on select "[US_STATE] [US_STATE] [US_STATE] [US_STATE] [US_STATE] [US_STATE] [US_STATE] [U…" at bounding box center [722, 446] width 256 height 26
select select "NC"
click at [594, 433] on select "[US_STATE] [US_STATE] [US_STATE] [US_STATE] [US_STATE] [US_STATE] [US_STATE] [U…" at bounding box center [722, 446] width 256 height 26
click at [593, 552] on body "Shipping Payment Review Confirm Contact Information Email* dianaunt@gmail.com S…" at bounding box center [660, 280] width 1320 height 560
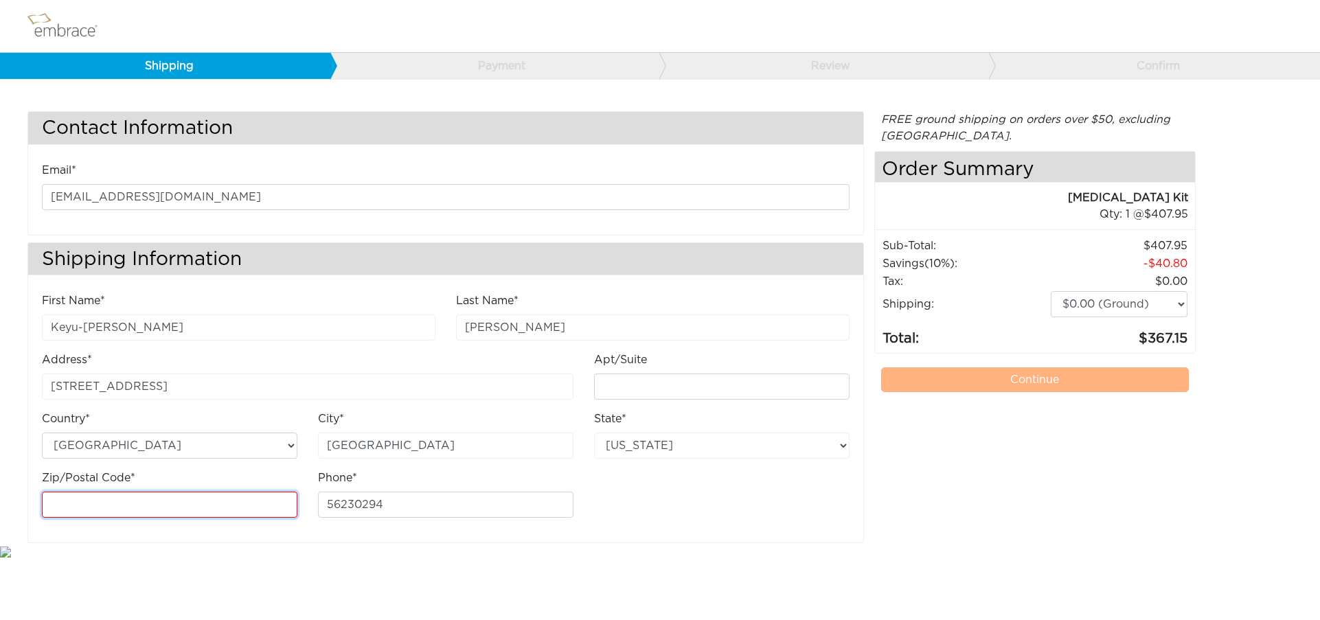
click at [172, 506] on input "Zip/Postal Code*" at bounding box center [170, 505] width 256 height 26
type input "27310"
click at [448, 560] on html "Shipping Payment Review Confirm Contact Information Email* dianaunt@gmail.com S…" at bounding box center [660, 280] width 1320 height 560
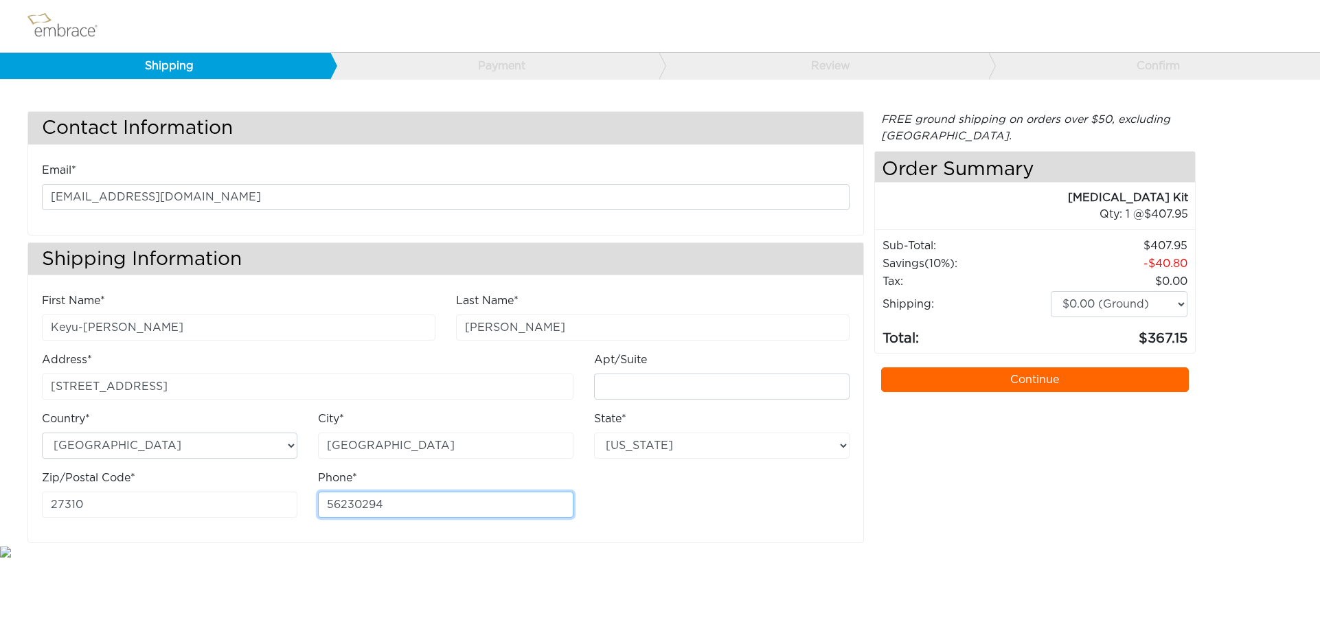
drag, startPoint x: 398, startPoint y: 503, endPoint x: 321, endPoint y: 508, distance: 77.1
click at [321, 508] on input "56230294" at bounding box center [446, 505] width 256 height 26
type input "3365012869"
click at [680, 519] on div "First Name* Keyu-Katre Last Name* Kay Address* 8114 Chestershire Road Apt/Suite" at bounding box center [446, 411] width 828 height 236
click at [1294, 138] on div "Contact Information Email* dianaunt@gmail.com Shipping Information First Name* …" at bounding box center [660, 327] width 1286 height 432
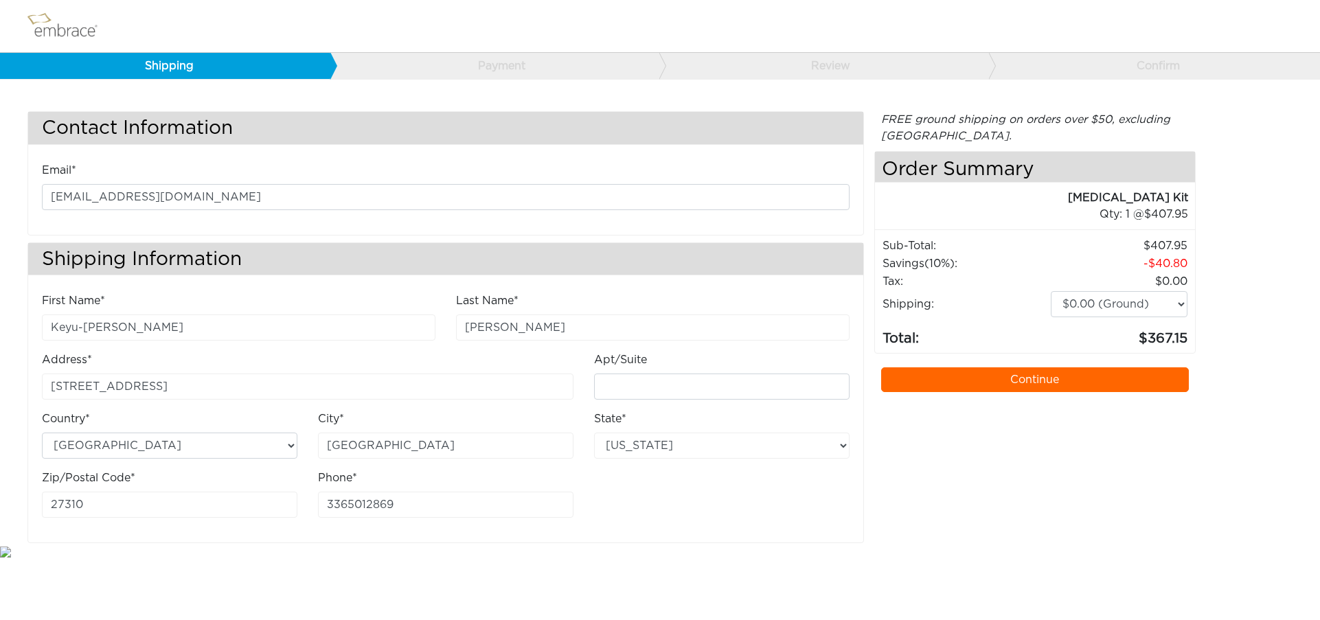
click at [1287, 126] on div "Contact Information Email* dianaunt@gmail.com Shipping Information First Name* …" at bounding box center [660, 327] width 1286 height 432
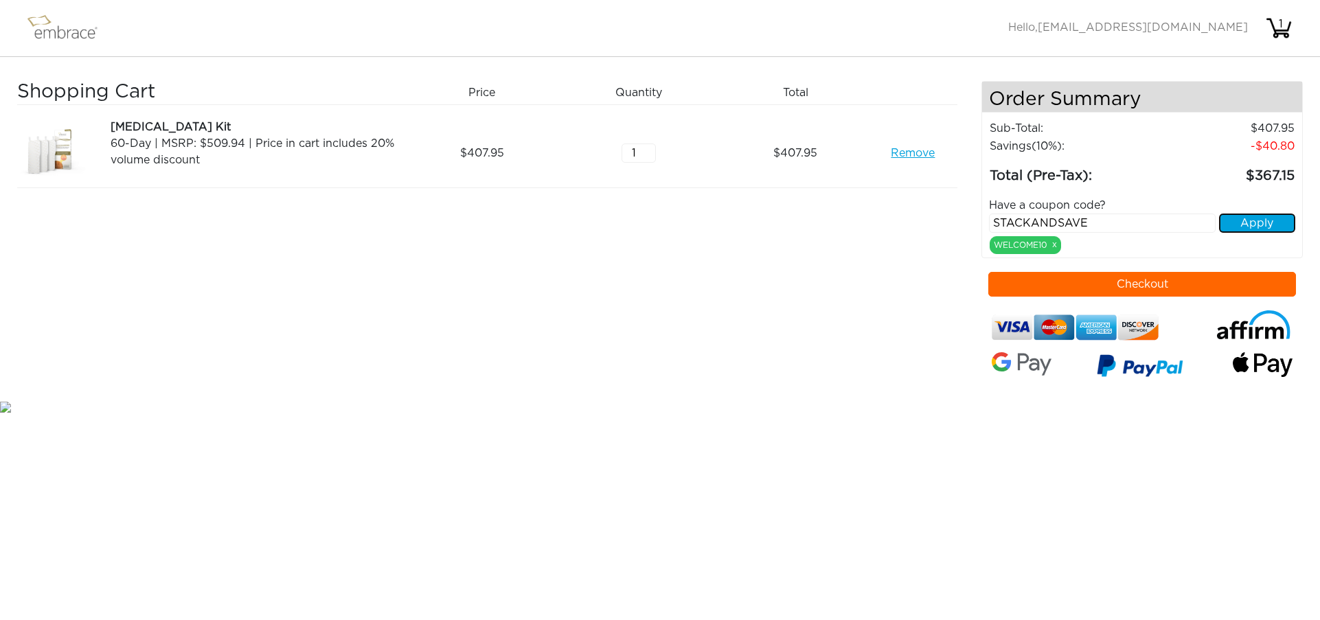
click at [1266, 225] on button "Apply" at bounding box center [1257, 223] width 77 height 19
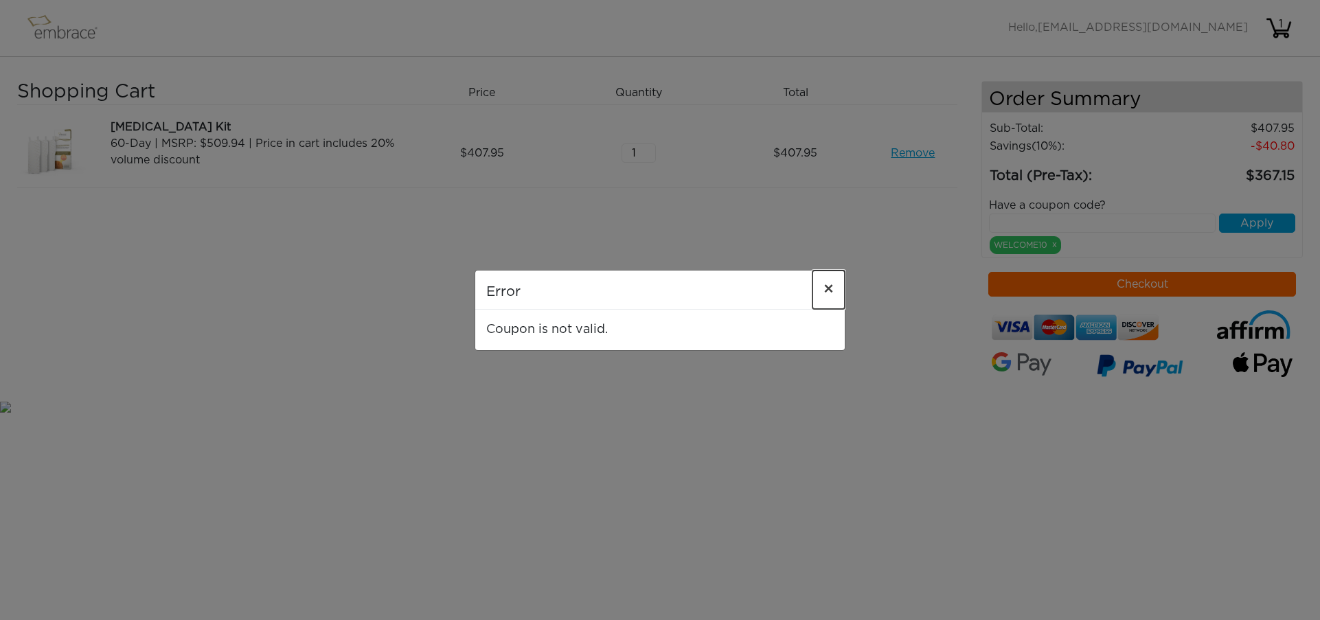
click at [832, 289] on span "×" at bounding box center [829, 290] width 10 height 16
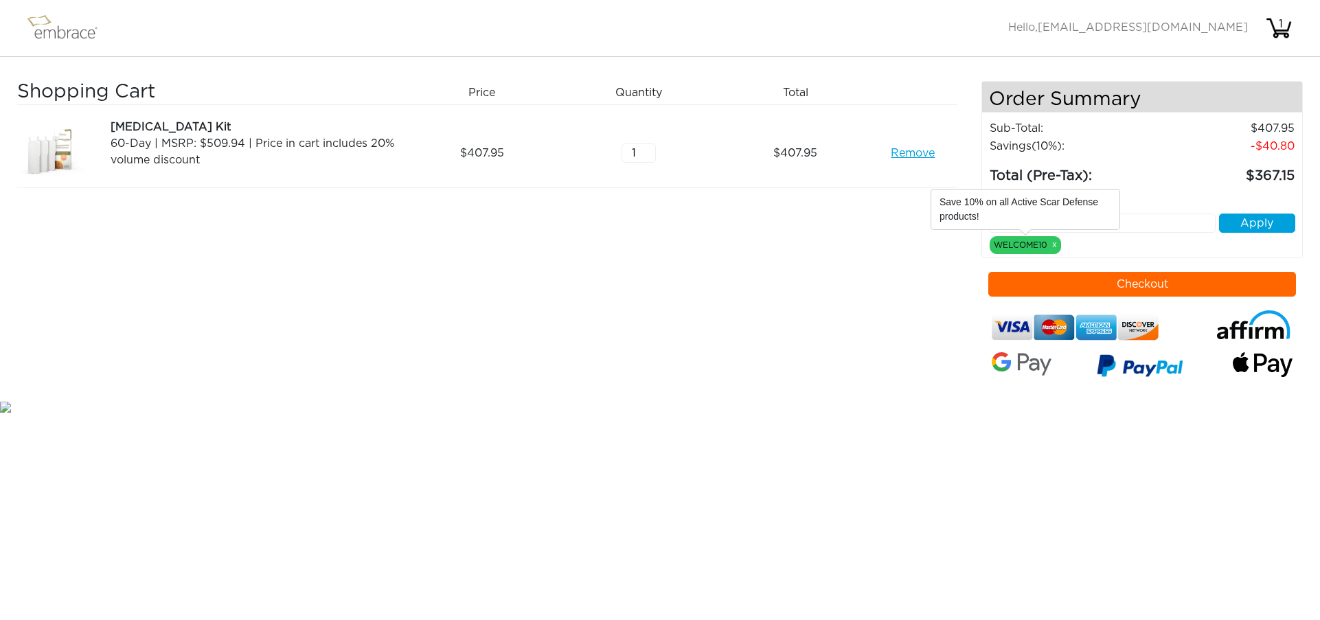
click at [1034, 245] on div "WELCOME10 x" at bounding box center [1025, 245] width 71 height 18
